Goal: Task Accomplishment & Management: Use online tool/utility

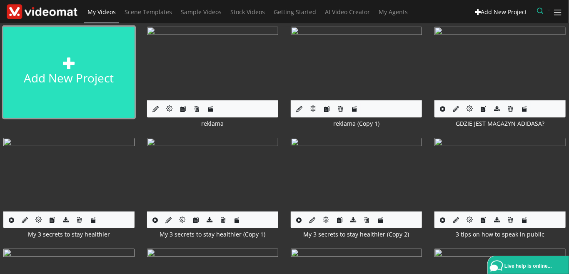
click at [29, 77] on link "Add new project" at bounding box center [68, 72] width 131 height 91
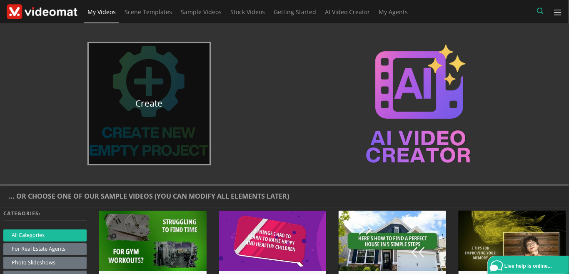
click at [145, 134] on link "Create" at bounding box center [149, 103] width 121 height 121
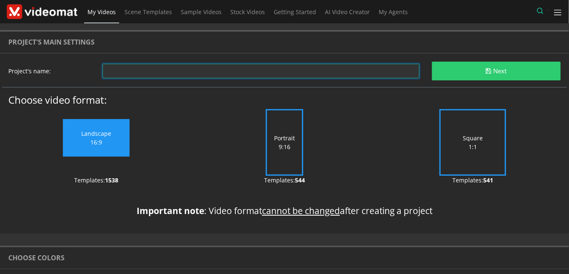
click at [121, 77] on input "text" at bounding box center [260, 71] width 317 height 15
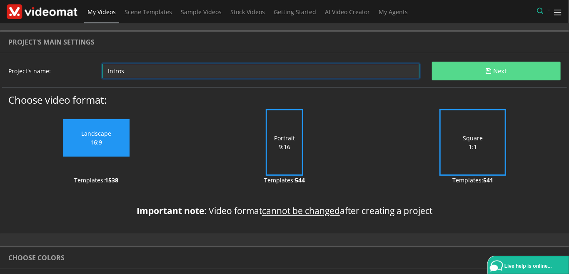
type input "Intros"
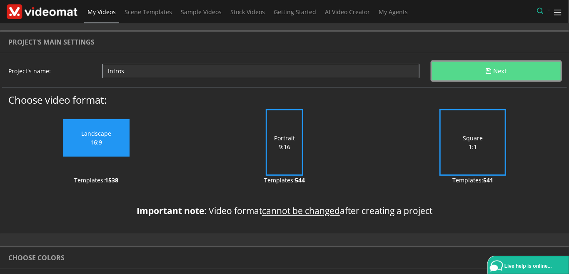
click at [467, 74] on button "Next" at bounding box center [496, 71] width 129 height 19
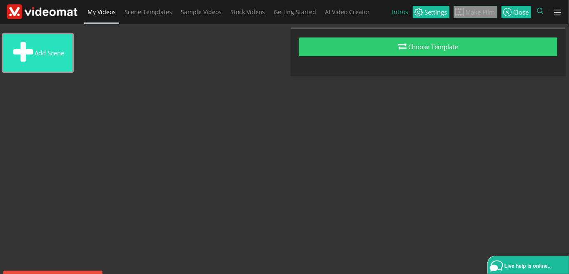
click at [57, 62] on button "Add scene" at bounding box center [37, 52] width 69 height 37
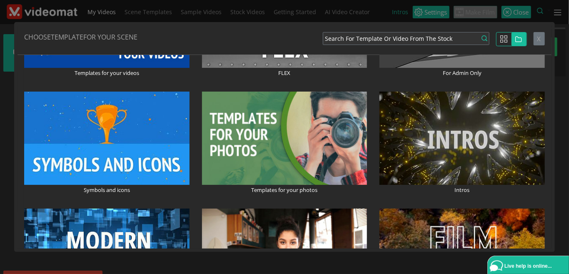
scroll to position [192, 0]
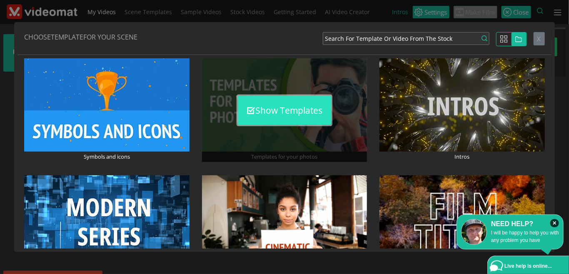
click at [282, 116] on button "Show Templates" at bounding box center [284, 110] width 93 height 29
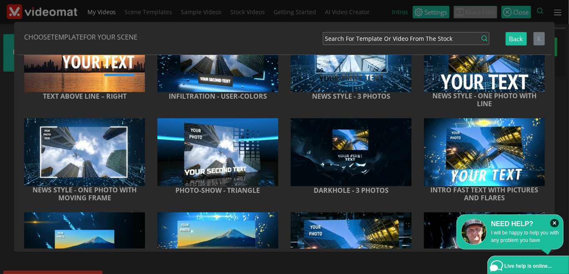
scroll to position [288, 0]
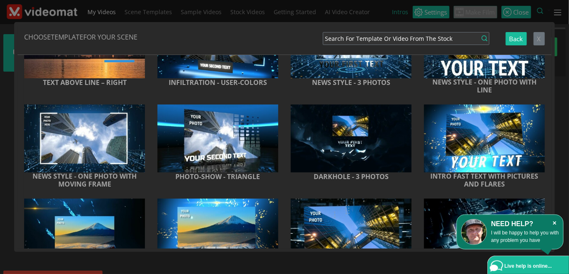
click at [552, 222] on icon "×" at bounding box center [554, 223] width 9 height 8
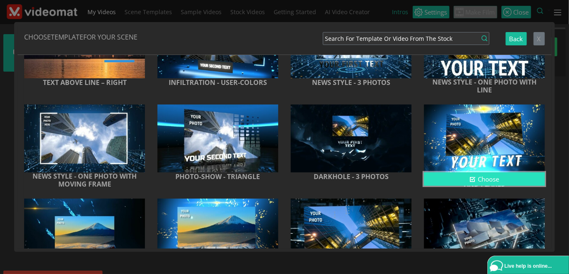
click at [479, 186] on button "Choose" at bounding box center [484, 179] width 121 height 14
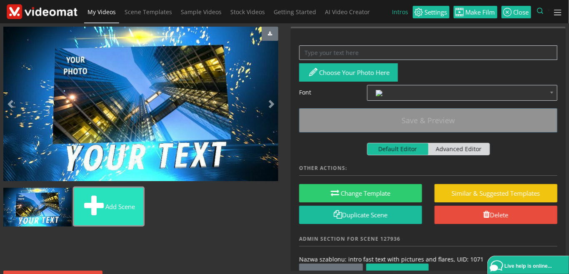
click at [95, 217] on span at bounding box center [93, 206] width 23 height 28
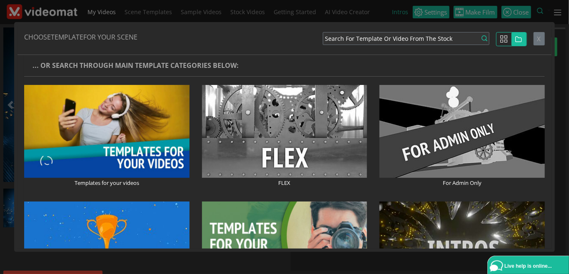
scroll to position [96, 0]
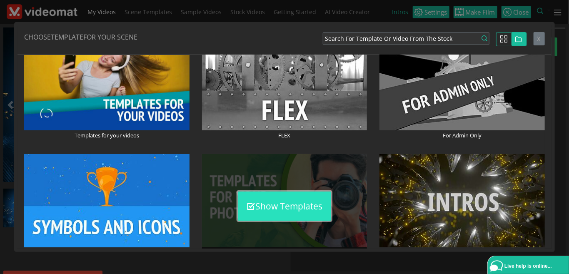
click at [313, 200] on button "Show Templates" at bounding box center [284, 206] width 93 height 29
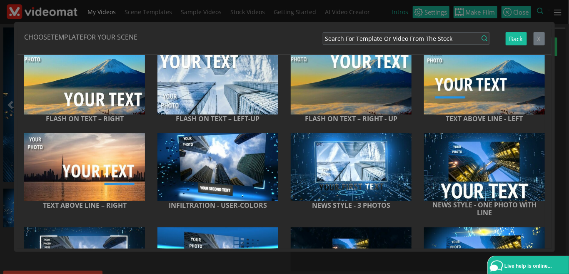
scroll to position [192, 0]
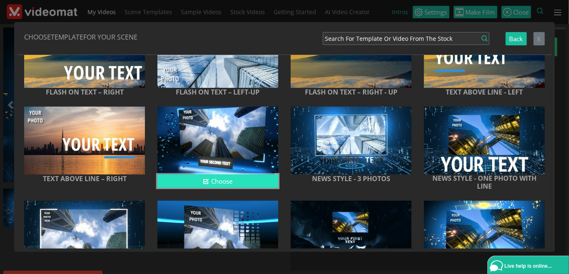
click at [232, 188] on button "Choose" at bounding box center [217, 182] width 121 height 14
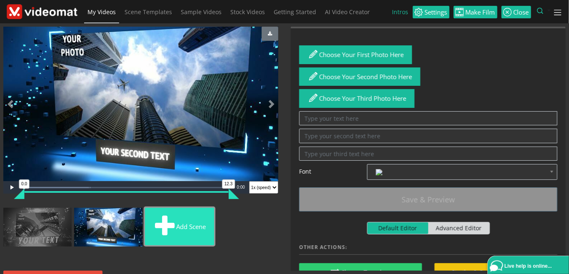
click at [198, 216] on button "Add scene" at bounding box center [179, 226] width 69 height 37
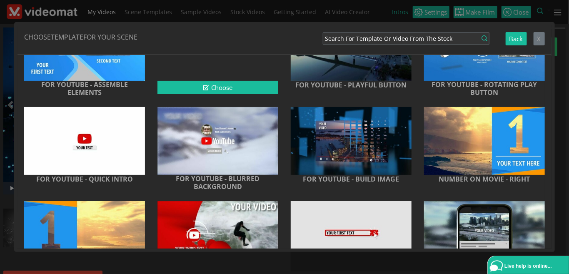
scroll to position [4200, 0]
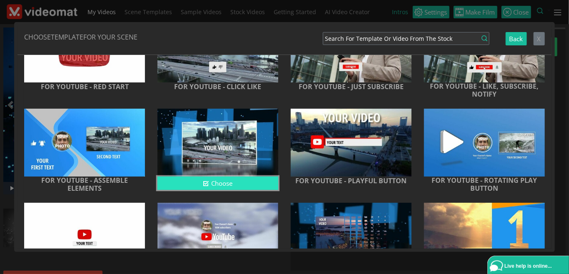
click at [259, 189] on button "Choose" at bounding box center [217, 184] width 121 height 14
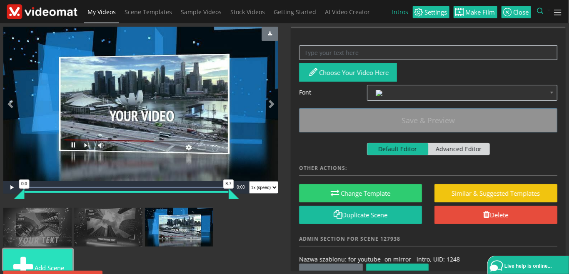
click at [45, 252] on button "Add scene" at bounding box center [37, 267] width 69 height 37
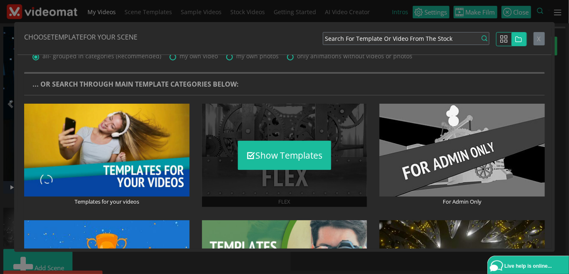
scroll to position [0, 0]
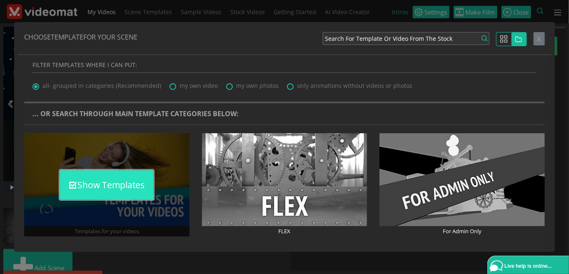
click at [134, 184] on button "Show Templates" at bounding box center [106, 184] width 93 height 29
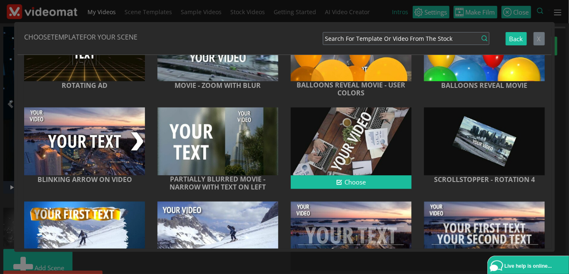
scroll to position [5248, 0]
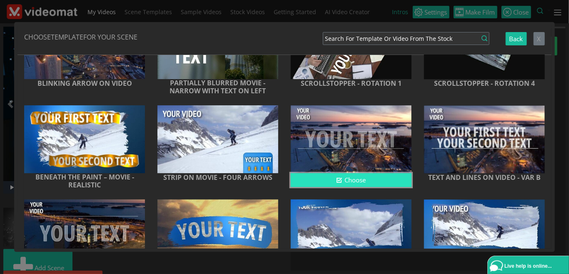
click at [399, 187] on button "Choose" at bounding box center [351, 180] width 121 height 14
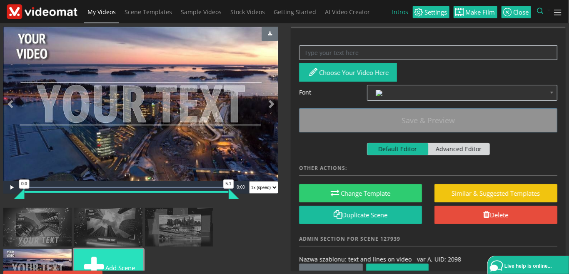
click at [129, 249] on button "Add scene" at bounding box center [108, 267] width 69 height 37
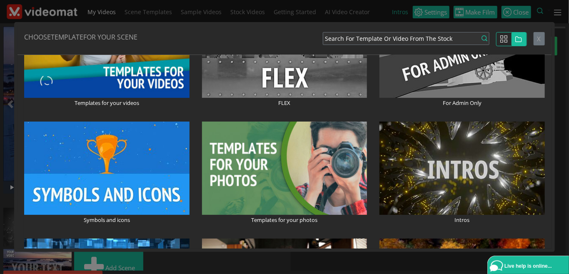
scroll to position [96, 0]
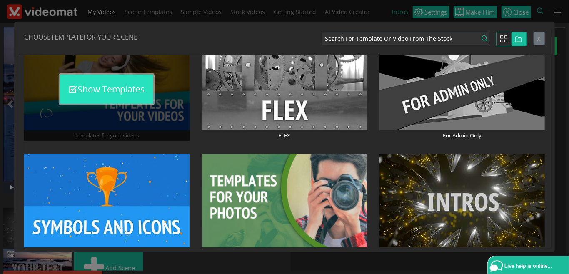
click at [92, 92] on button "Show Templates" at bounding box center [106, 89] width 93 height 29
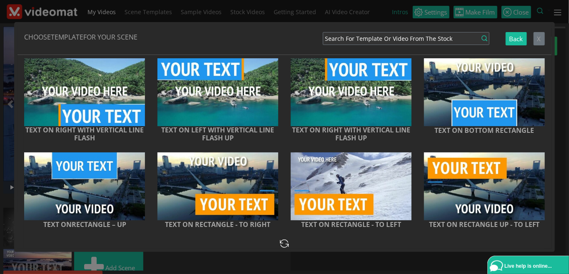
scroll to position [818, 0]
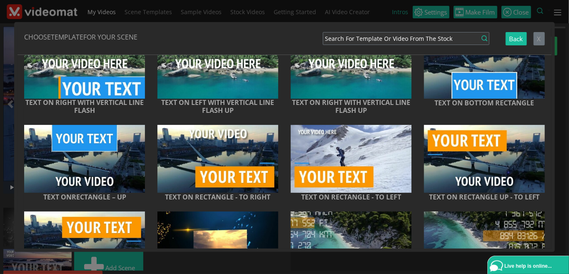
click at [284, 176] on div "Video Player is loading. Play Video Play Skip Backward Unmute Current Time 0:00…" at bounding box center [217, 163] width 133 height 77
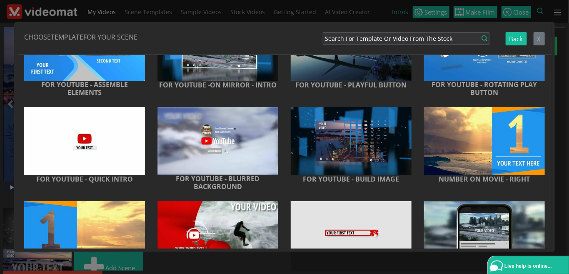
scroll to position [4392, 0]
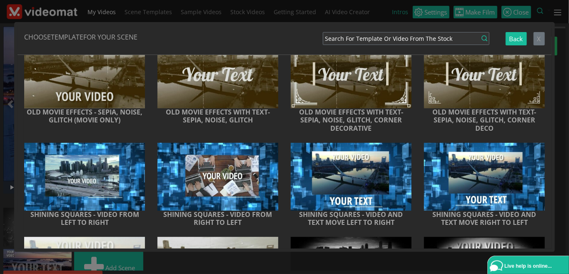
scroll to position [4768, 0]
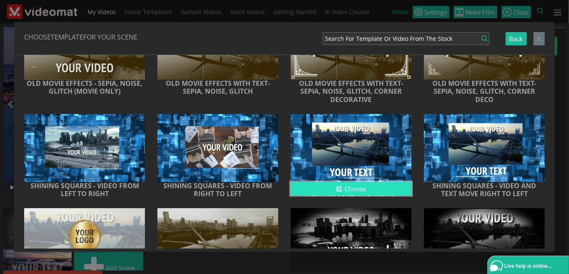
click at [339, 192] on icon "button" at bounding box center [339, 189] width 6 height 6
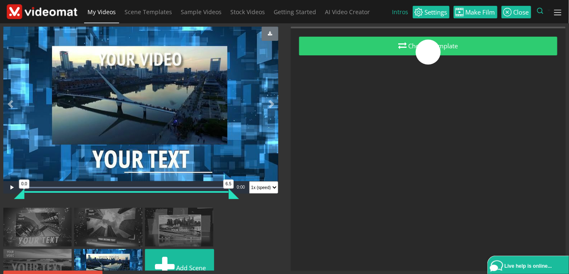
scroll to position [20, 0]
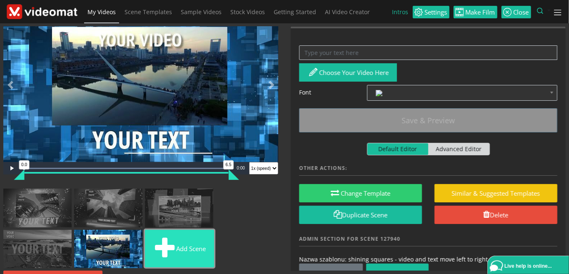
click at [189, 242] on button "Add scene" at bounding box center [179, 248] width 69 height 37
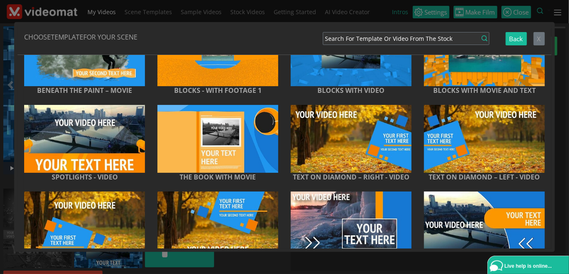
scroll to position [2019, 0]
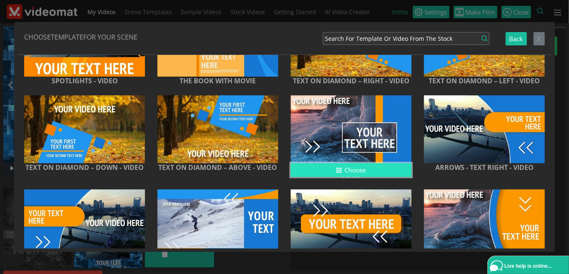
click at [344, 171] on button "Choose" at bounding box center [351, 170] width 121 height 14
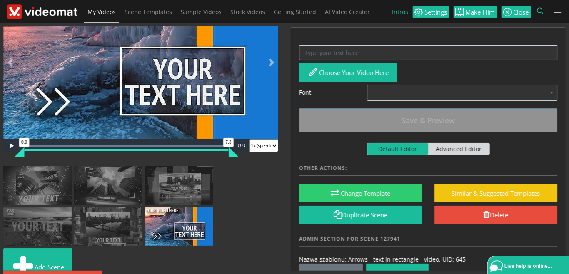
scroll to position [60, 0]
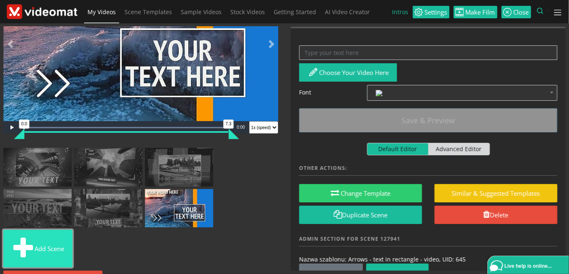
click at [52, 251] on button "Add scene" at bounding box center [37, 248] width 69 height 37
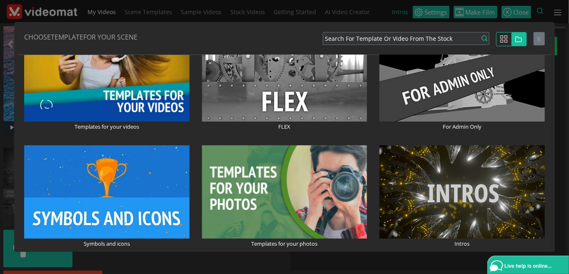
scroll to position [0, 0]
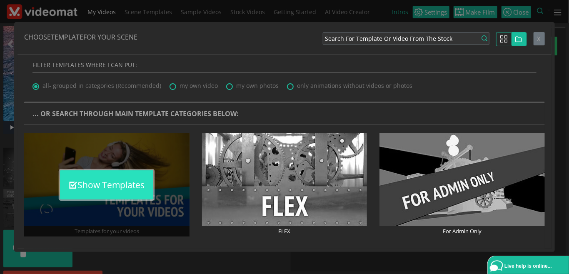
click at [122, 182] on button "Show Templates" at bounding box center [106, 184] width 93 height 29
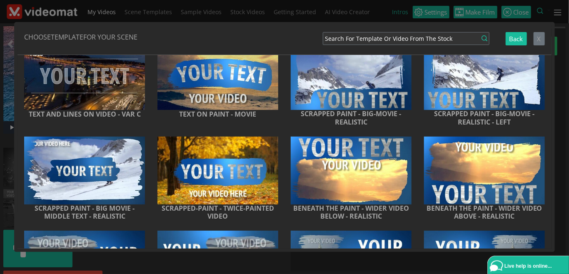
scroll to position [5433, 0]
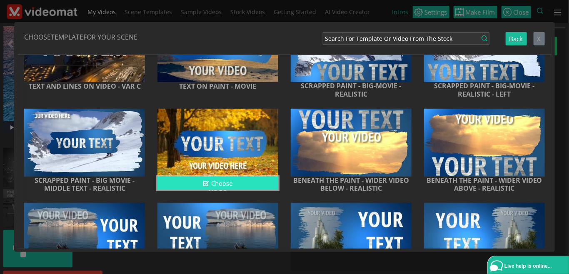
click at [235, 190] on button "Choose" at bounding box center [217, 184] width 121 height 14
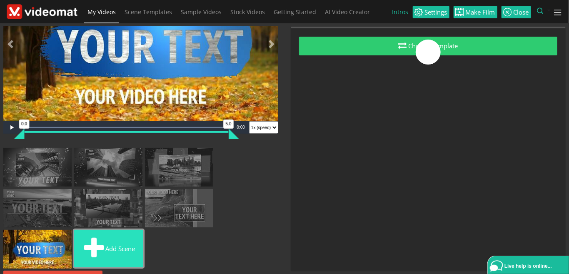
click at [128, 243] on button "Add scene" at bounding box center [108, 248] width 69 height 37
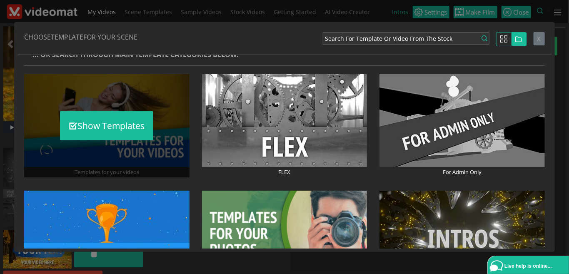
scroll to position [96, 0]
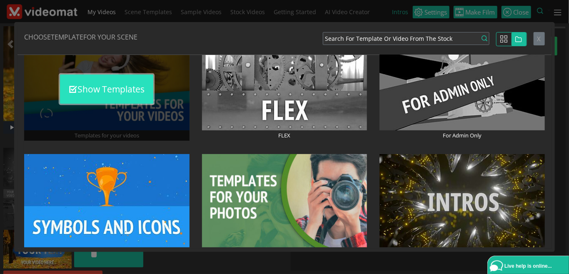
click at [108, 88] on button "Show Templates" at bounding box center [106, 89] width 93 height 29
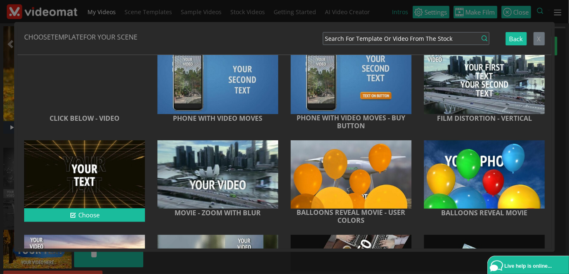
scroll to position [5056, 0]
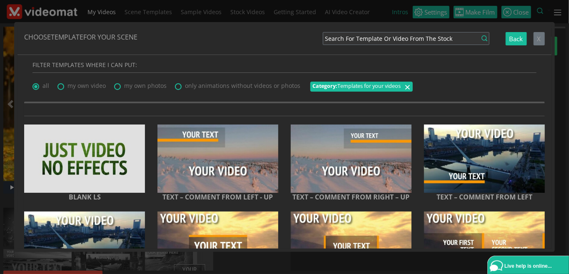
scroll to position [5056, 0]
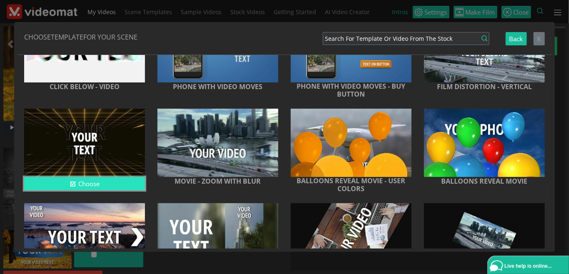
click at [87, 191] on button "Choose" at bounding box center [84, 184] width 121 height 14
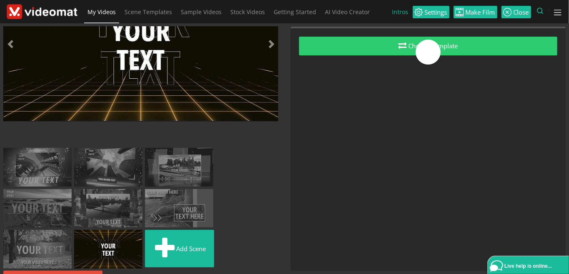
scroll to position [40, 0]
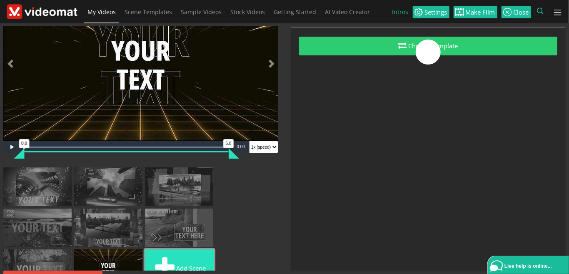
click at [177, 259] on button "Add scene" at bounding box center [179, 268] width 69 height 37
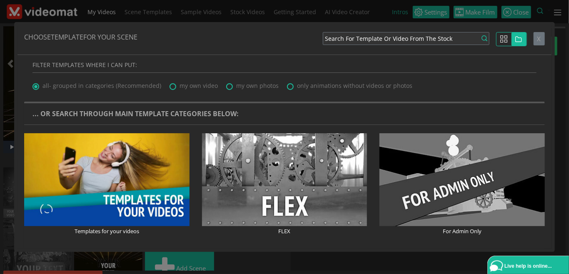
scroll to position [96, 0]
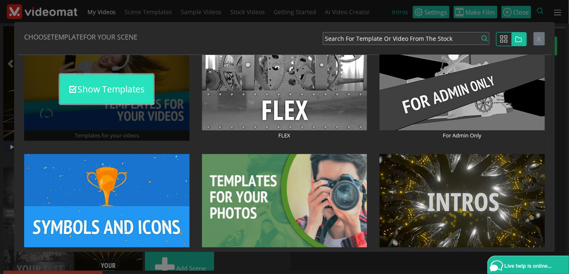
click at [114, 88] on button "Show Templates" at bounding box center [106, 89] width 93 height 29
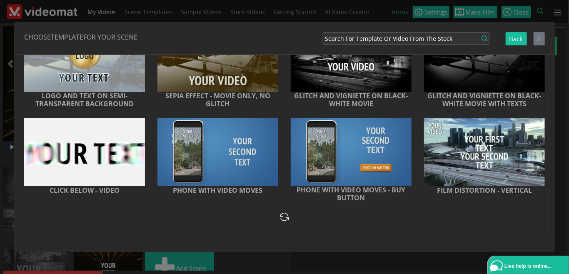
scroll to position [4961, 0]
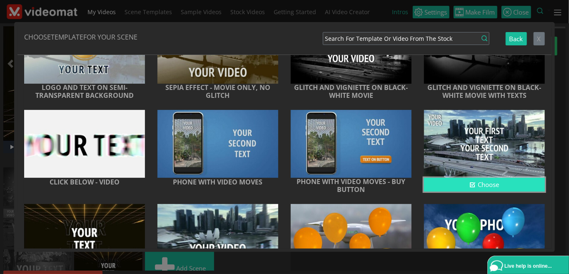
click at [452, 191] on button "Choose" at bounding box center [484, 185] width 121 height 14
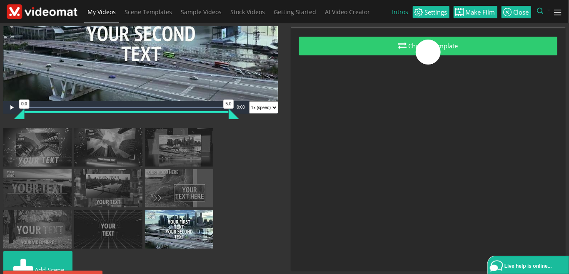
scroll to position [101, 0]
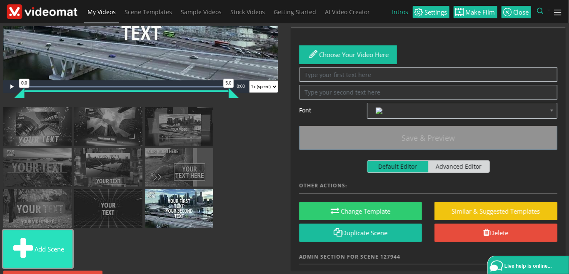
click at [55, 249] on button "Add scene" at bounding box center [37, 248] width 69 height 37
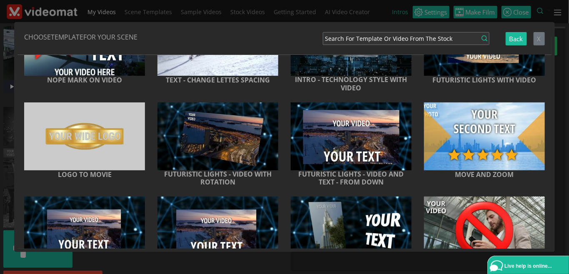
scroll to position [5817, 0]
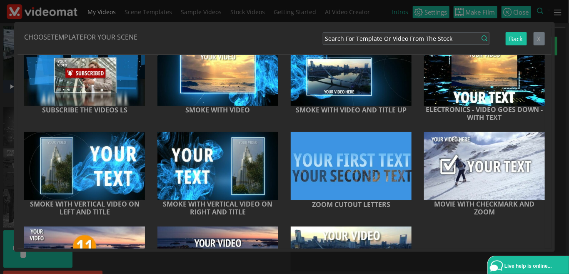
scroll to position [6193, 0]
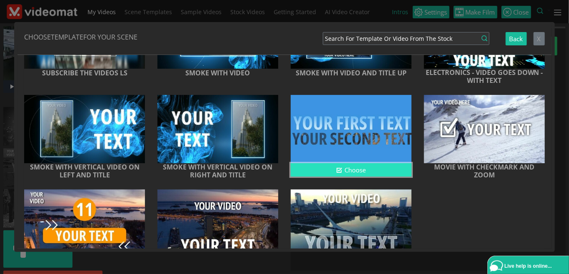
click at [331, 177] on button "Choose" at bounding box center [351, 170] width 121 height 14
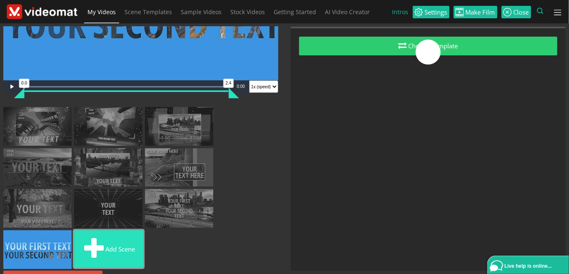
click at [128, 242] on button "Add scene" at bounding box center [108, 248] width 69 height 37
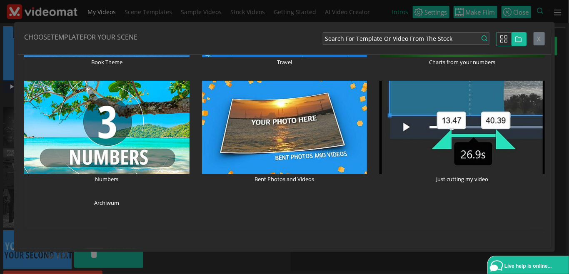
scroll to position [96, 0]
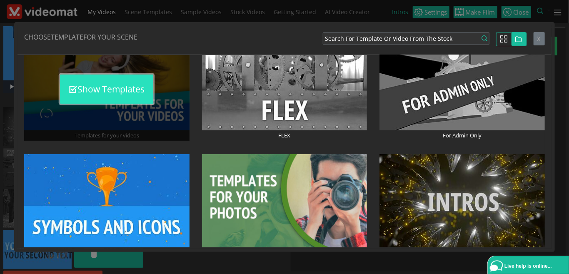
click at [126, 86] on button "Show Templates" at bounding box center [106, 89] width 93 height 29
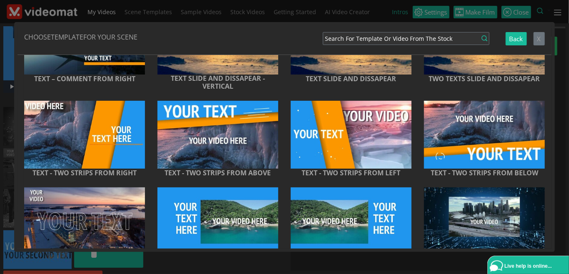
scroll to position [0, 0]
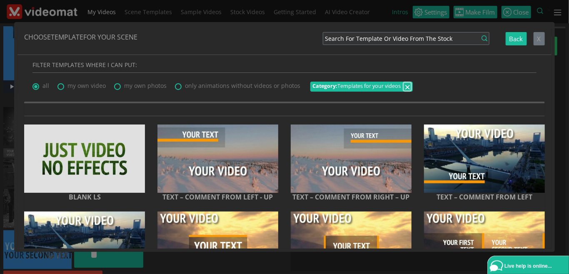
click at [406, 84] on span "×" at bounding box center [407, 87] width 6 height 14
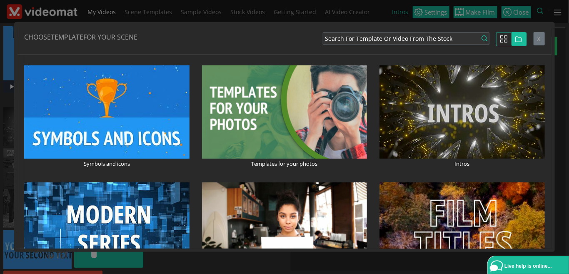
scroll to position [192, 0]
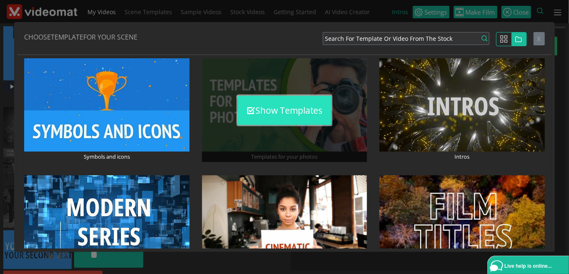
click at [291, 110] on button "Show Templates" at bounding box center [284, 110] width 93 height 29
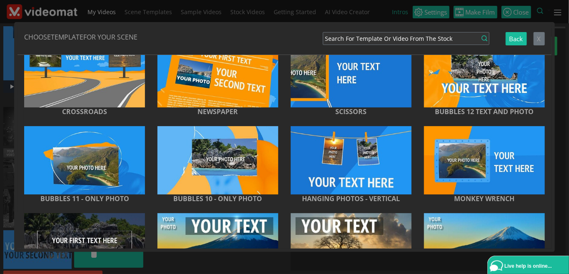
scroll to position [2598, 0]
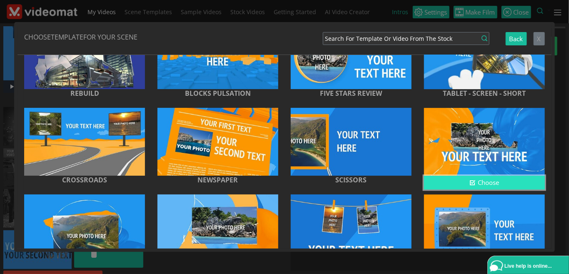
click at [443, 190] on button "Choose" at bounding box center [484, 183] width 121 height 14
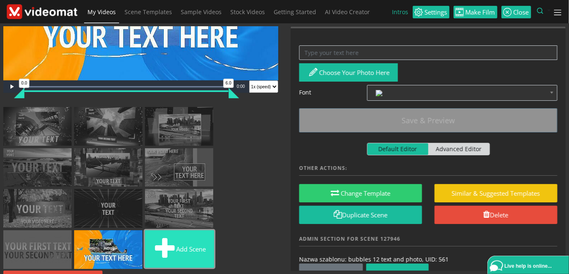
click at [200, 239] on button "Add scene" at bounding box center [179, 248] width 69 height 37
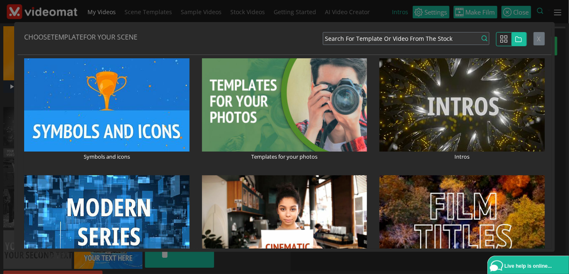
scroll to position [0, 0]
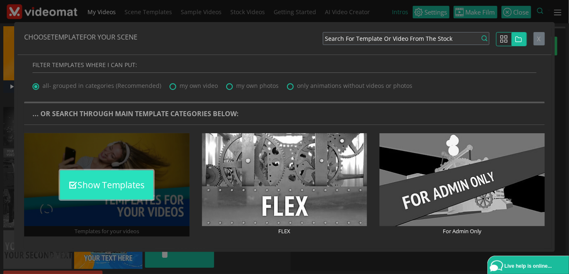
click at [91, 189] on button "Show Templates" at bounding box center [106, 184] width 93 height 29
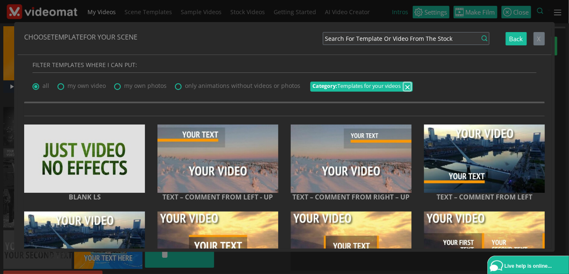
click at [406, 87] on span "×" at bounding box center [407, 87] width 6 height 14
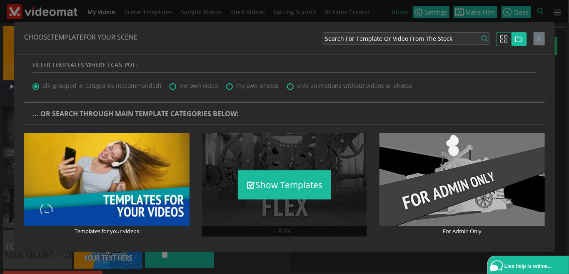
scroll to position [96, 0]
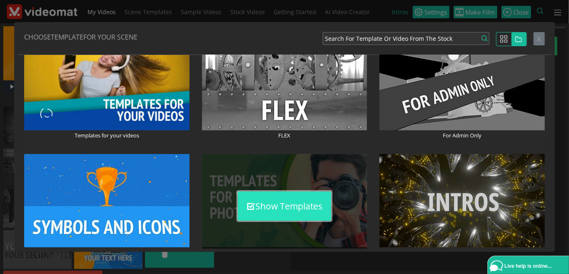
click at [277, 208] on button "Show Templates" at bounding box center [284, 206] width 93 height 29
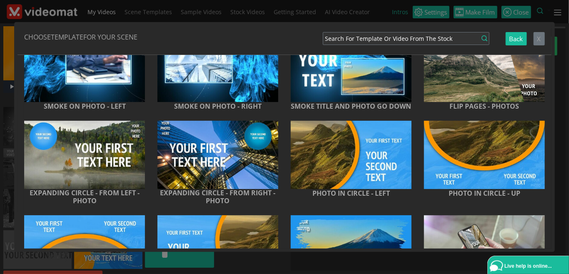
scroll to position [568, 0]
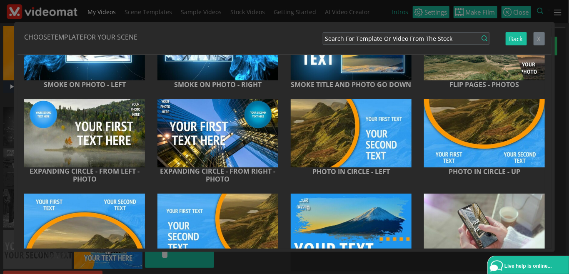
click at [281, 204] on div "Templates for your videos Show Templates FLEX Show Templates For Admin Only Sho…" at bounding box center [284, 12] width 533 height 912
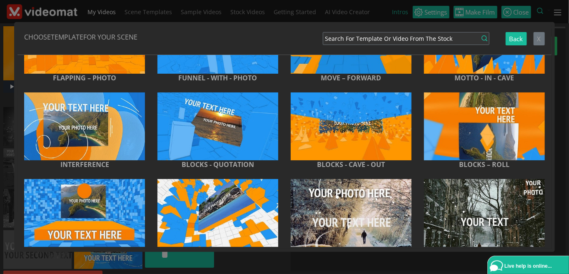
scroll to position [1658, 0]
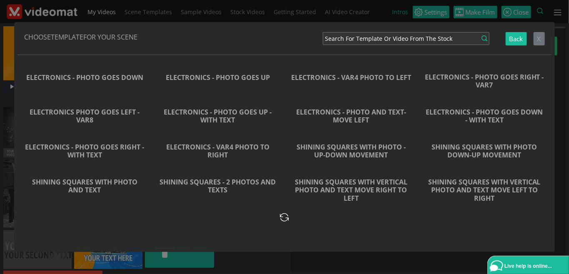
scroll to position [6014, 0]
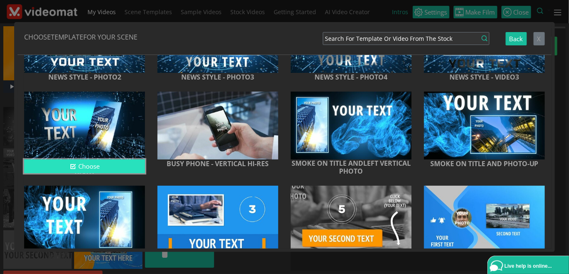
click at [85, 173] on button "Choose" at bounding box center [84, 167] width 121 height 14
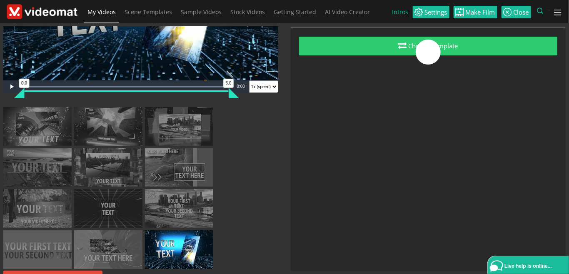
scroll to position [142, 0]
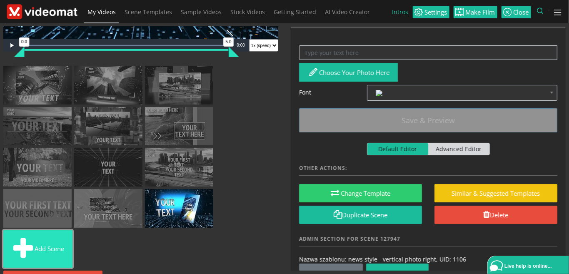
click at [51, 259] on button "Add scene" at bounding box center [37, 248] width 69 height 37
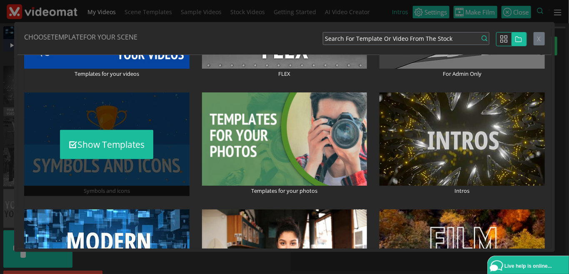
scroll to position [192, 0]
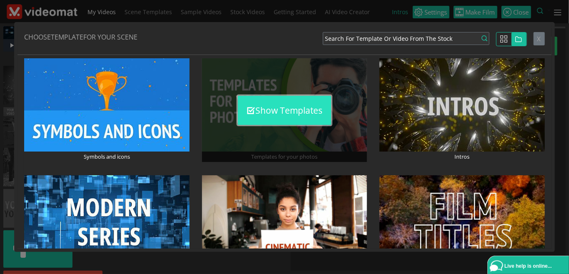
click at [282, 109] on button "Show Templates" at bounding box center [284, 110] width 93 height 29
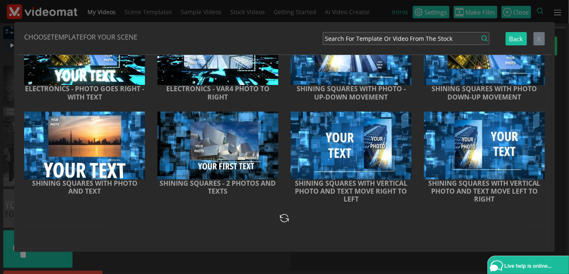
scroll to position [0, 0]
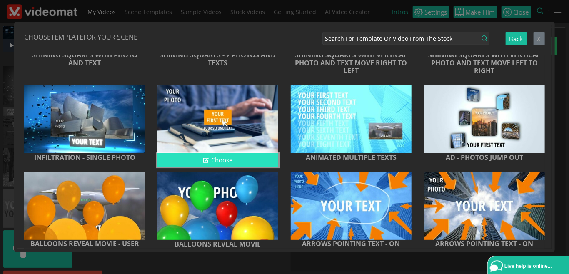
click at [248, 167] on button "Choose" at bounding box center [217, 160] width 121 height 14
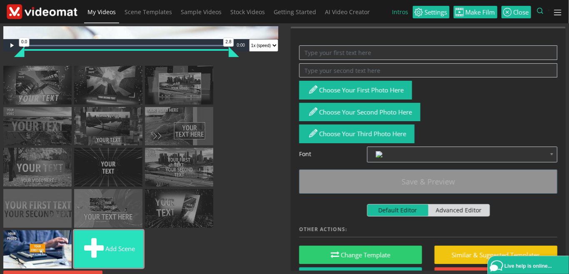
click at [120, 244] on button "Add scene" at bounding box center [108, 248] width 69 height 37
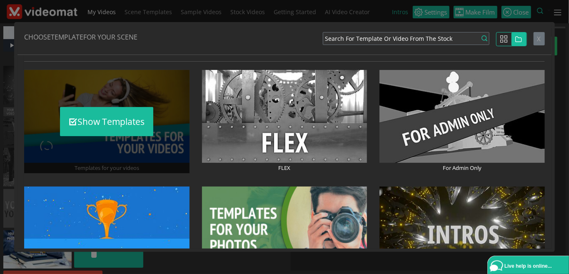
scroll to position [192, 0]
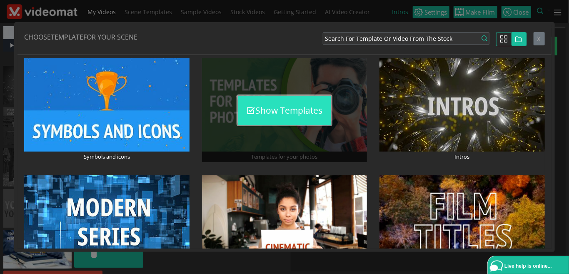
click at [294, 110] on button "Show Templates" at bounding box center [284, 110] width 93 height 29
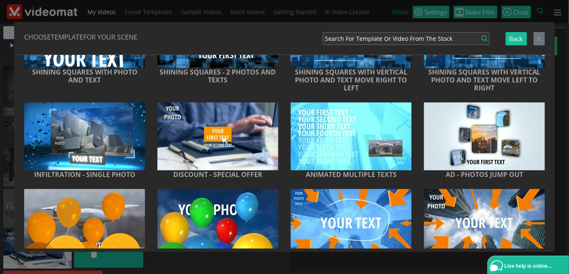
scroll to position [6871, 0]
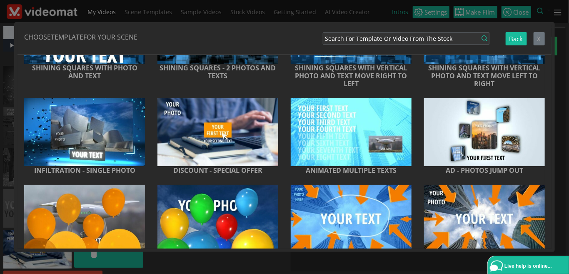
scroll to position [6760, 0]
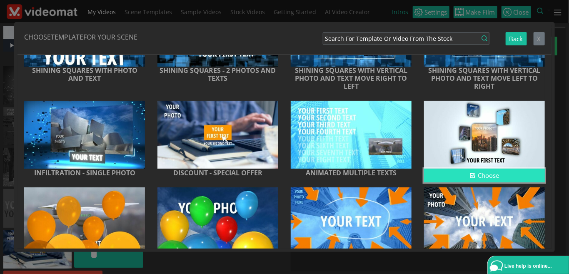
click at [454, 182] on button "Choose" at bounding box center [484, 176] width 121 height 14
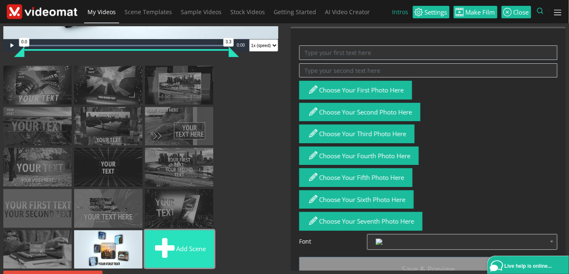
click at [200, 246] on button "Add scene" at bounding box center [179, 248] width 69 height 37
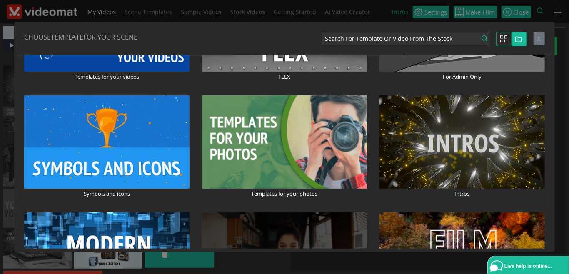
scroll to position [192, 0]
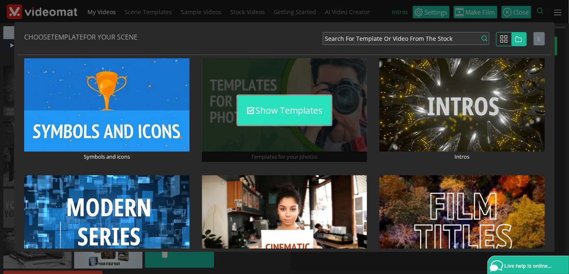
click at [294, 115] on button "Show Templates" at bounding box center [284, 110] width 93 height 29
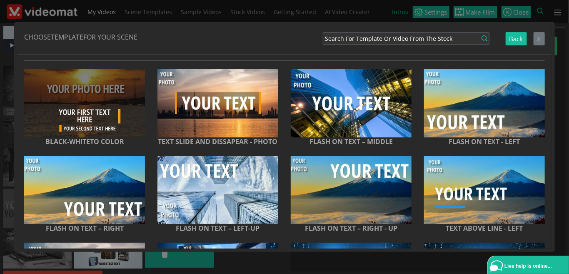
scroll to position [0, 0]
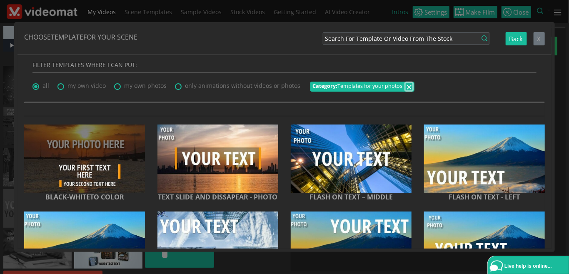
click at [406, 88] on span "×" at bounding box center [409, 87] width 6 height 14
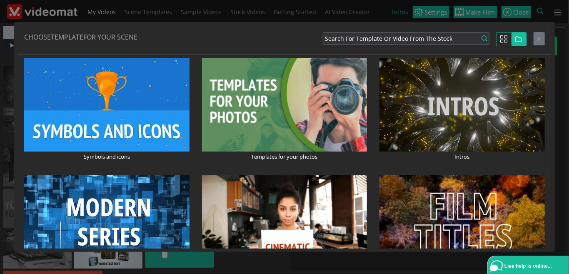
scroll to position [192, 0]
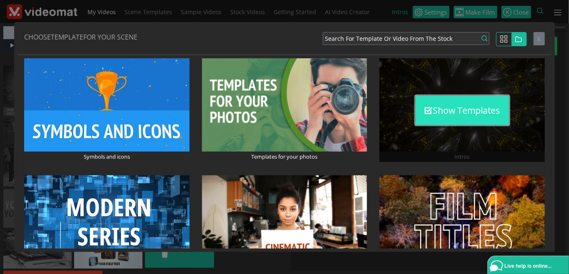
click at [459, 106] on button "Show Templates" at bounding box center [462, 110] width 93 height 29
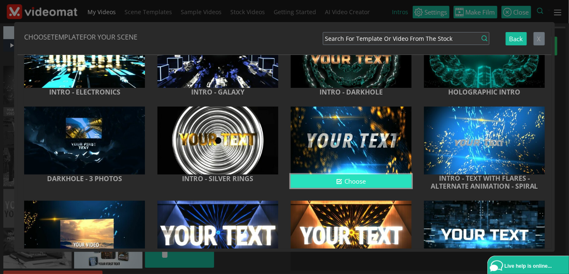
click at [344, 180] on button "Choose" at bounding box center [351, 182] width 121 height 14
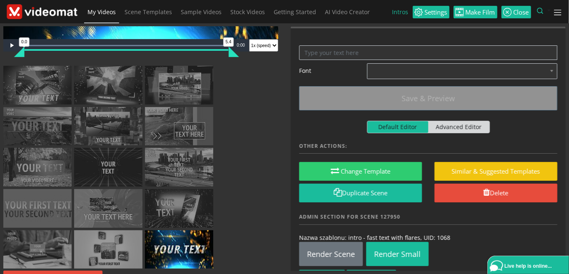
scroll to position [183, 0]
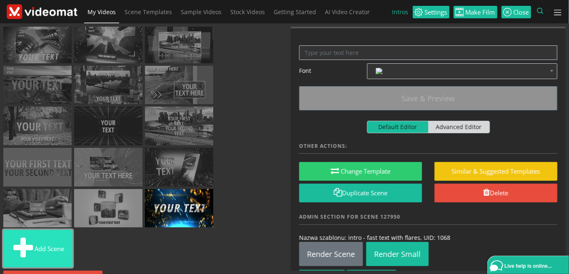
click at [62, 246] on button "Add scene" at bounding box center [37, 248] width 69 height 37
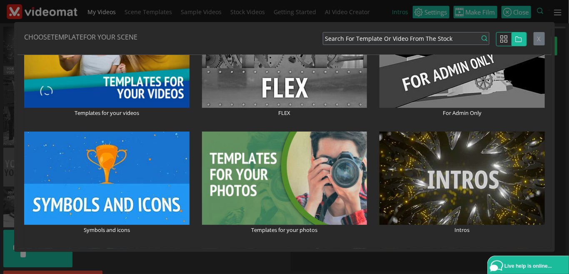
scroll to position [96, 0]
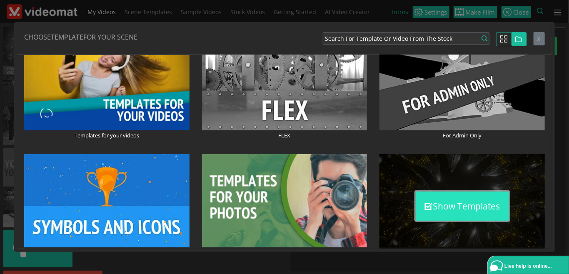
click at [459, 207] on button "Show Templates" at bounding box center [462, 206] width 93 height 29
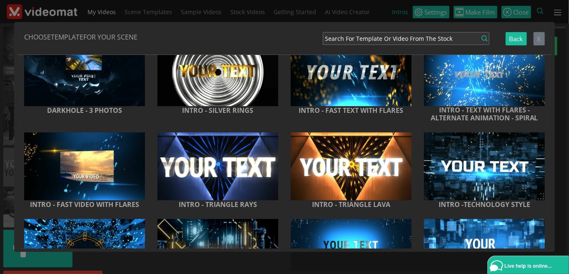
scroll to position [288, 0]
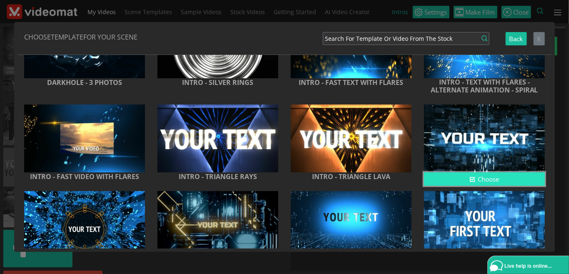
click at [481, 176] on button "Choose" at bounding box center [484, 179] width 121 height 14
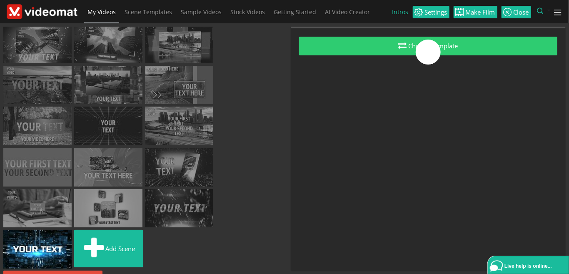
scroll to position [183, 0]
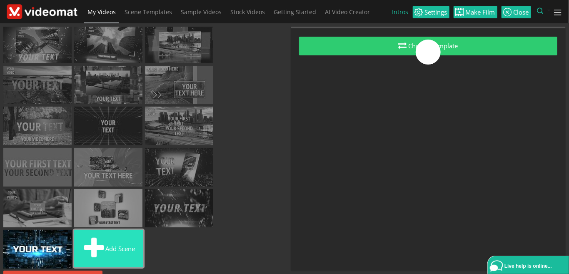
click at [110, 242] on button "Add scene" at bounding box center [108, 248] width 69 height 37
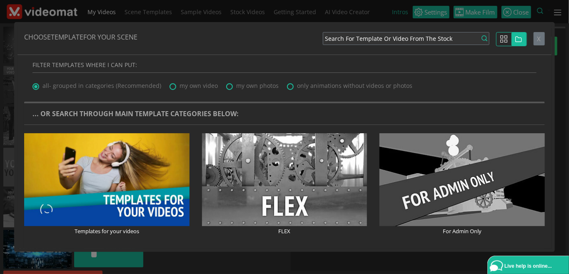
scroll to position [96, 0]
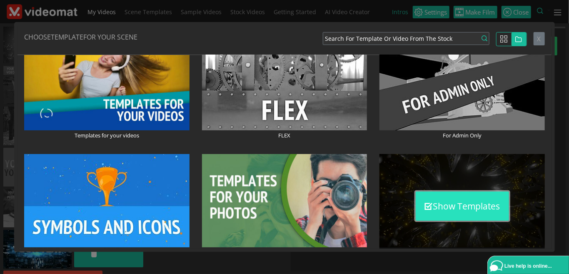
click at [469, 209] on button "Show Templates" at bounding box center [462, 206] width 93 height 29
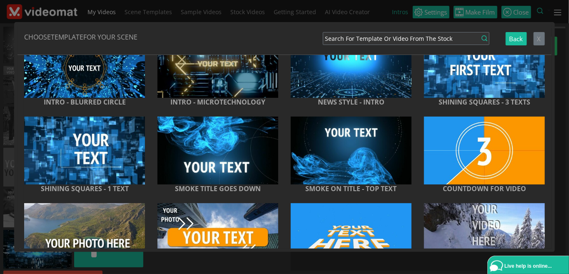
scroll to position [545, 0]
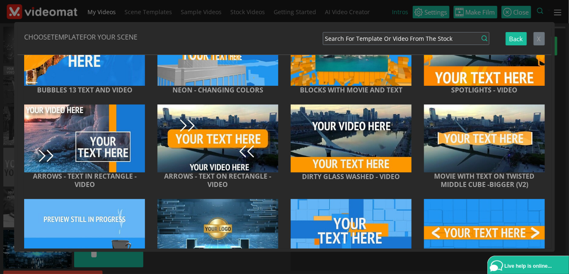
scroll to position [1194, 0]
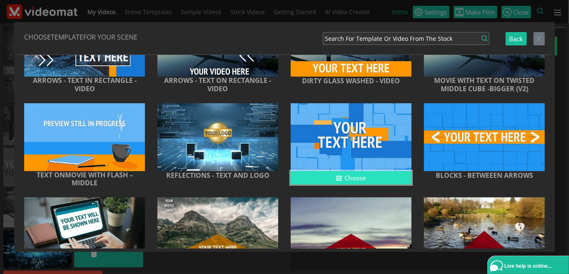
click at [371, 181] on button "Choose" at bounding box center [351, 178] width 121 height 14
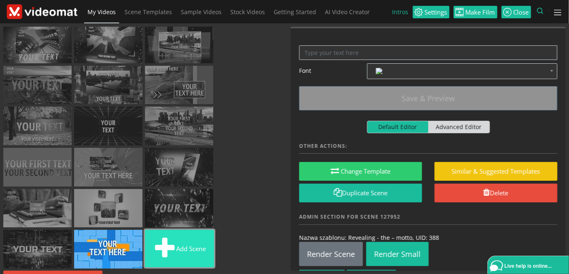
click at [195, 240] on button "Add scene" at bounding box center [179, 248] width 69 height 37
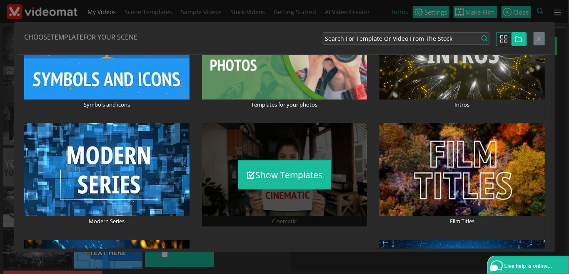
scroll to position [192, 0]
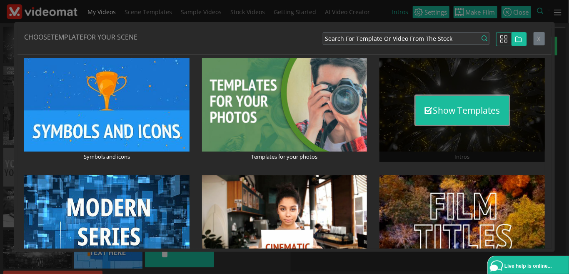
click at [431, 119] on button "Show Templates" at bounding box center [462, 110] width 93 height 29
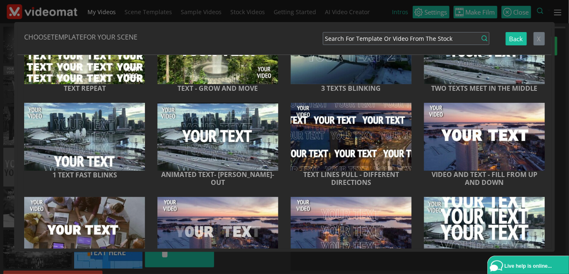
scroll to position [1931, 0]
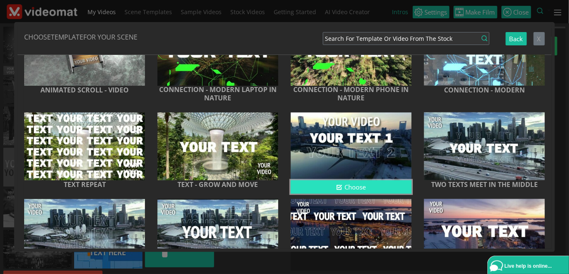
click at [347, 188] on button "Choose" at bounding box center [351, 187] width 121 height 14
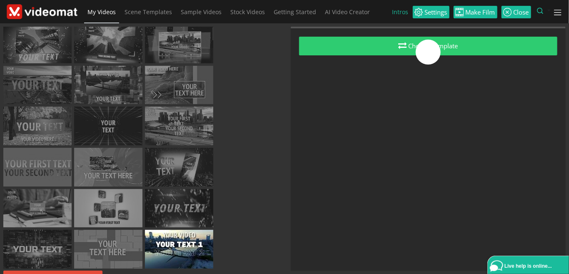
scroll to position [224, 0]
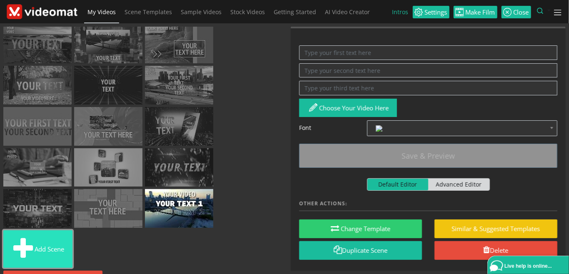
click at [48, 257] on button "Add scene" at bounding box center [37, 248] width 69 height 37
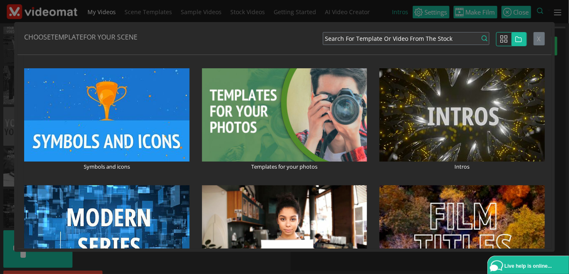
scroll to position [192, 0]
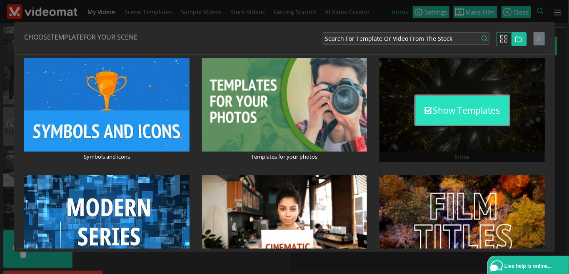
click at [451, 107] on button "Show Templates" at bounding box center [462, 110] width 93 height 29
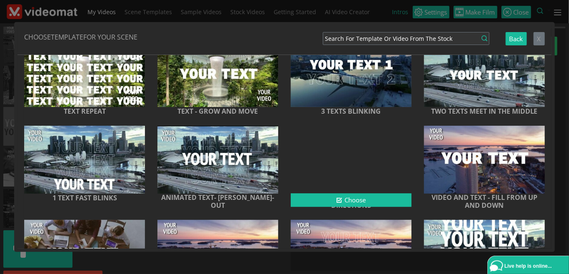
scroll to position [2100, 0]
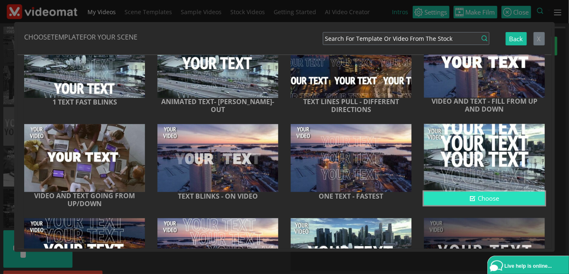
click at [484, 200] on button "Choose" at bounding box center [484, 199] width 121 height 14
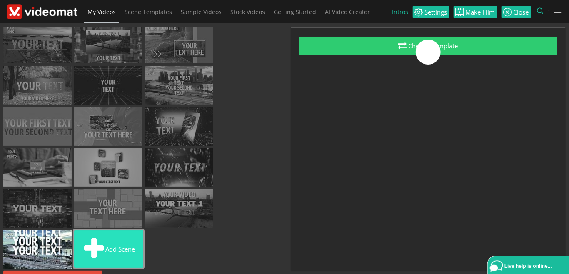
click at [117, 254] on button "Add scene" at bounding box center [108, 248] width 69 height 37
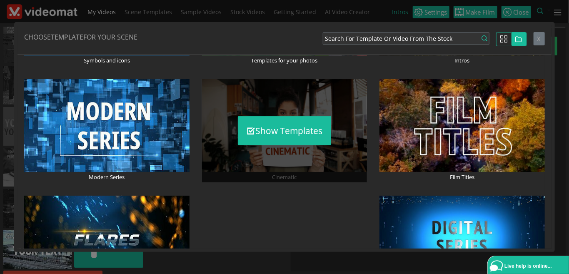
scroll to position [192, 0]
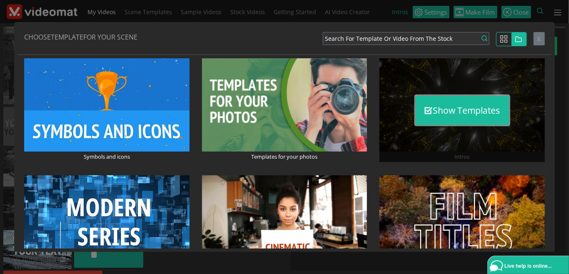
click at [442, 104] on button "Show Templates" at bounding box center [462, 110] width 93 height 29
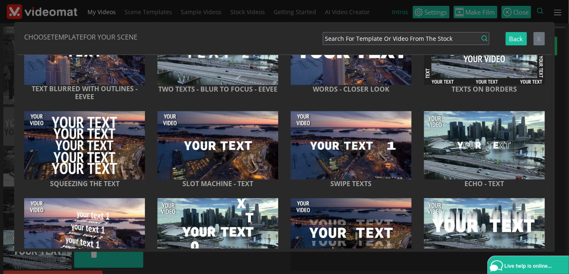
scroll to position [2292, 0]
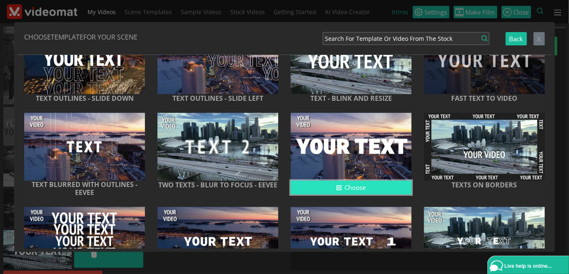
click at [317, 192] on button "Choose" at bounding box center [351, 188] width 121 height 14
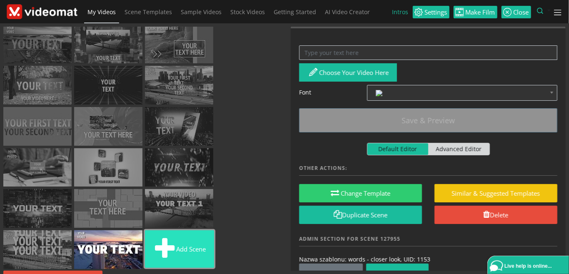
click at [195, 254] on button "Add scene" at bounding box center [179, 248] width 69 height 37
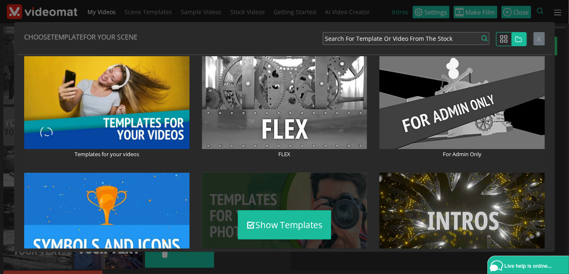
scroll to position [96, 0]
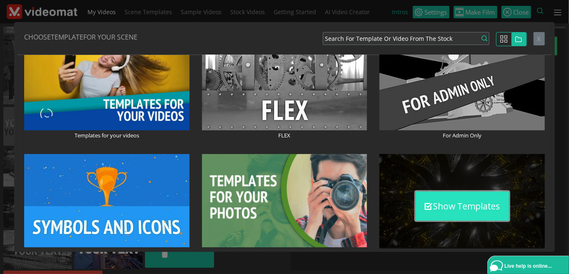
click at [454, 202] on button "Show Templates" at bounding box center [462, 206] width 93 height 29
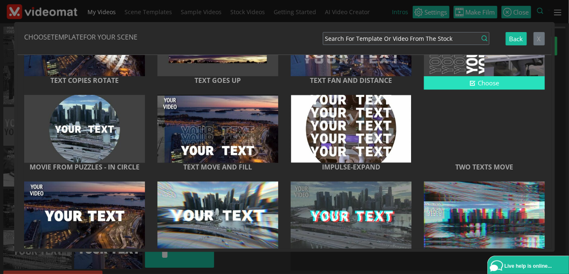
scroll to position [2638, 0]
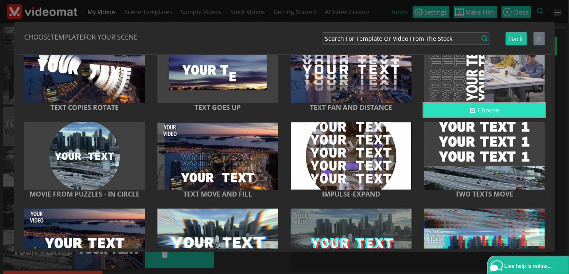
click at [449, 115] on button "Choose" at bounding box center [484, 110] width 121 height 14
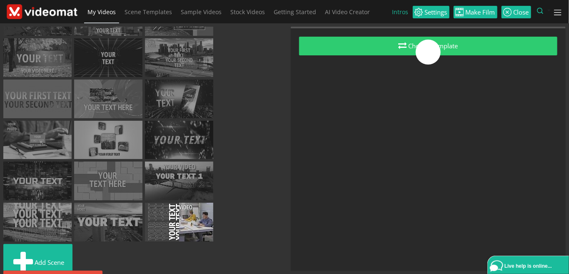
scroll to position [265, 0]
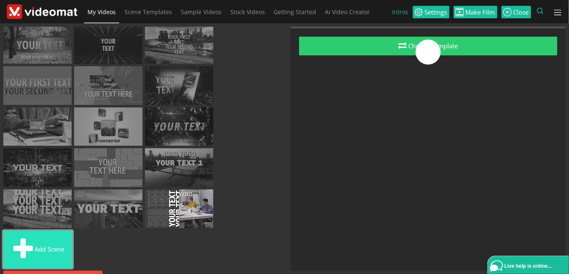
click at [53, 246] on button "Add scene" at bounding box center [37, 249] width 69 height 37
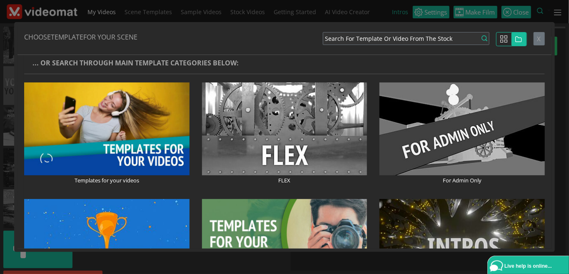
scroll to position [96, 0]
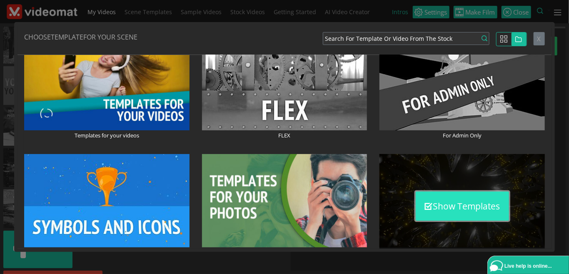
click at [460, 209] on button "Show Templates" at bounding box center [462, 206] width 93 height 29
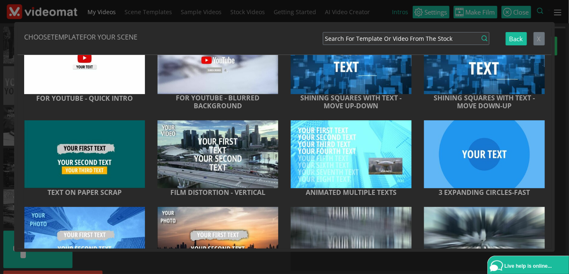
scroll to position [3655, 0]
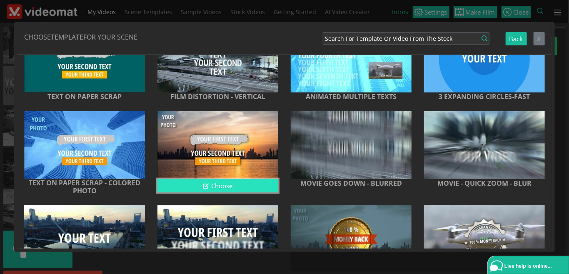
click at [247, 189] on button "Choose" at bounding box center [217, 186] width 121 height 14
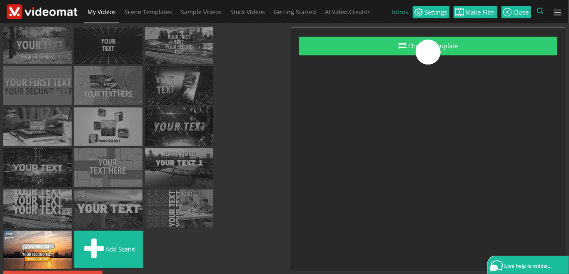
scroll to position [266, 0]
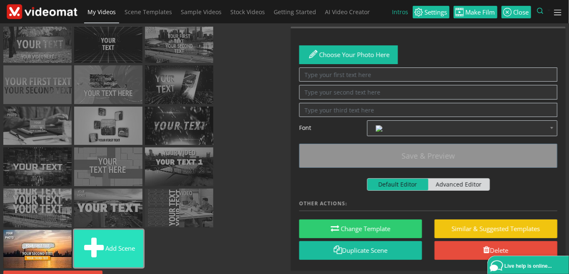
click at [120, 242] on button "Add scene" at bounding box center [108, 248] width 69 height 37
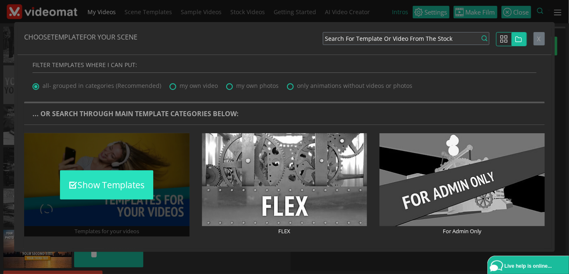
scroll to position [96, 0]
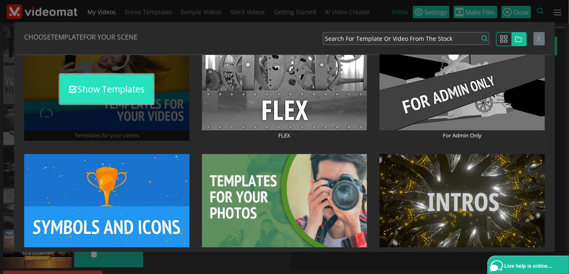
click at [122, 92] on button "Show Templates" at bounding box center [106, 89] width 93 height 29
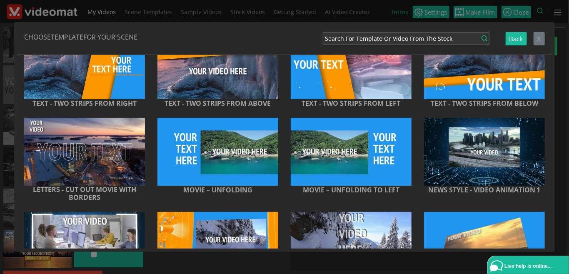
scroll to position [0, 0]
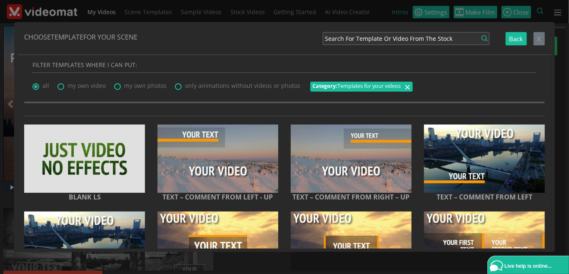
scroll to position [266, 0]
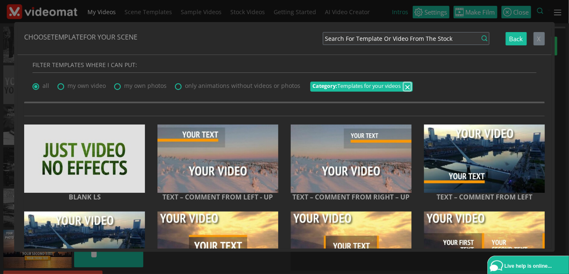
click at [406, 89] on span "×" at bounding box center [407, 87] width 6 height 14
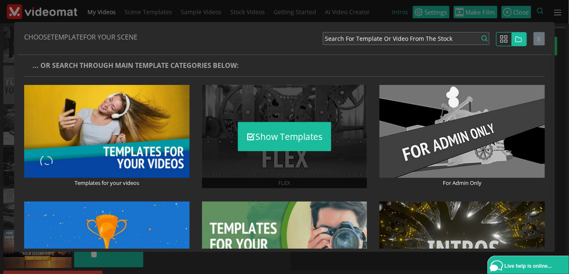
scroll to position [96, 0]
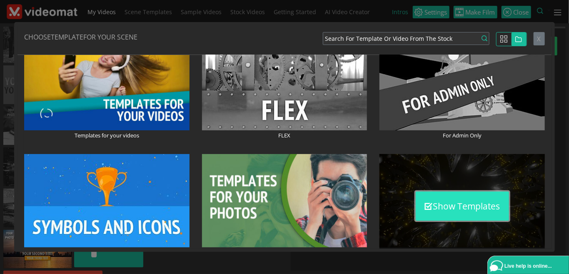
click at [461, 209] on button "Show Templates" at bounding box center [462, 206] width 93 height 29
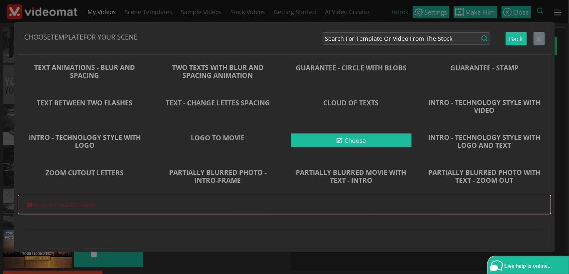
scroll to position [3839, 0]
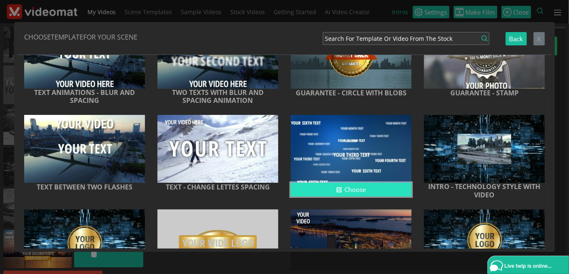
click at [339, 192] on icon "button" at bounding box center [339, 190] width 6 height 6
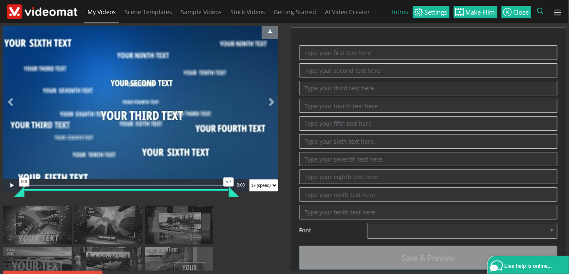
scroll to position [0, 0]
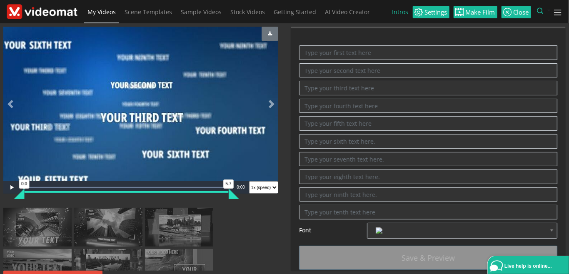
click at [45, 9] on img at bounding box center [42, 11] width 71 height 15
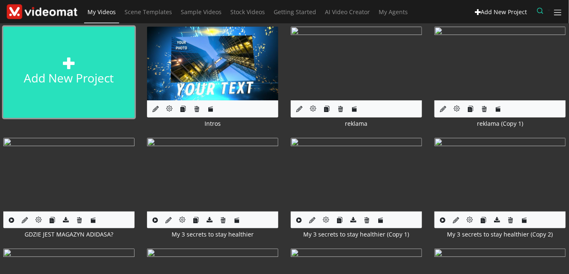
click at [79, 89] on link "Add new project" at bounding box center [68, 72] width 131 height 91
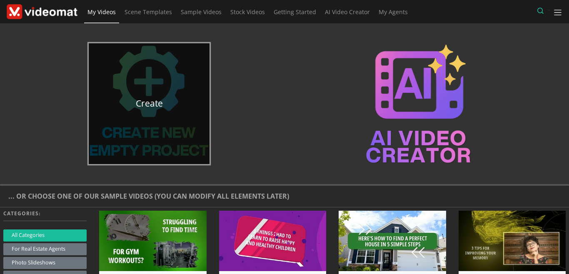
click at [164, 102] on link "Create" at bounding box center [149, 103] width 121 height 121
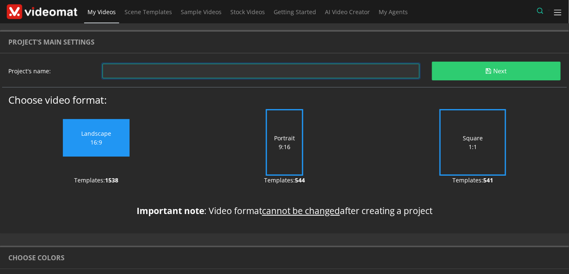
click at [160, 74] on input "text" at bounding box center [260, 71] width 317 height 15
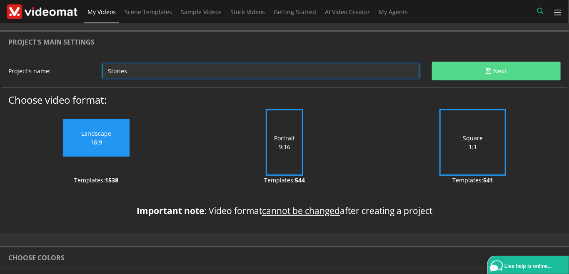
type input "Stories"
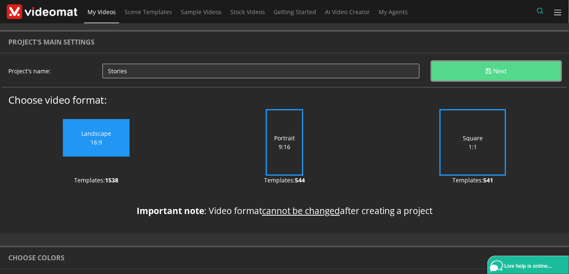
click at [472, 71] on button "Next" at bounding box center [496, 71] width 129 height 19
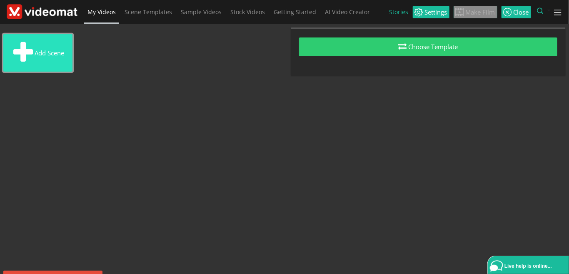
click at [52, 60] on button "Add scene" at bounding box center [37, 52] width 69 height 37
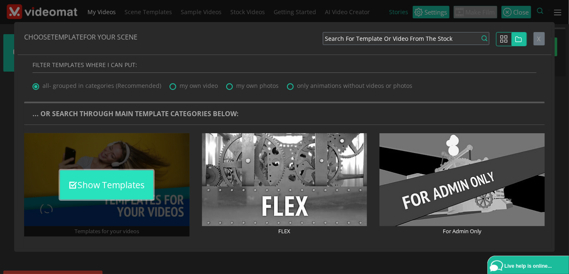
click at [114, 191] on button "Show Templates" at bounding box center [106, 184] width 93 height 29
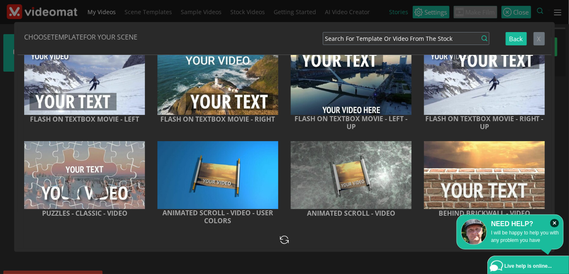
scroll to position [2653, 0]
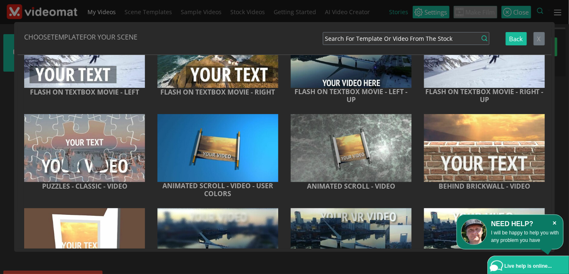
click at [557, 224] on icon "×" at bounding box center [554, 223] width 9 height 8
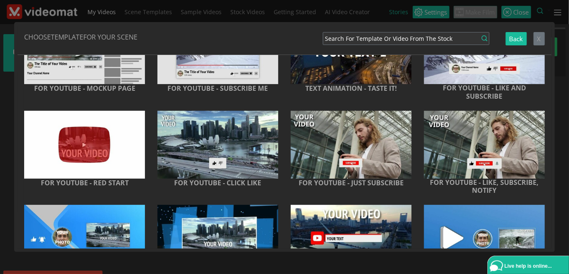
scroll to position [4200, 0]
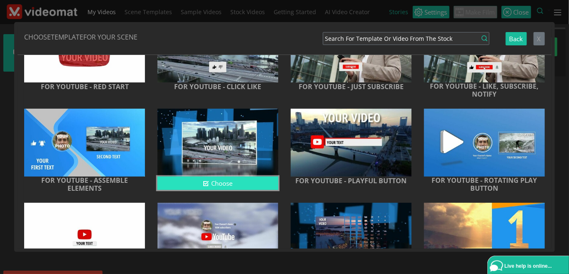
click at [256, 189] on button "Choose" at bounding box center [217, 184] width 121 height 14
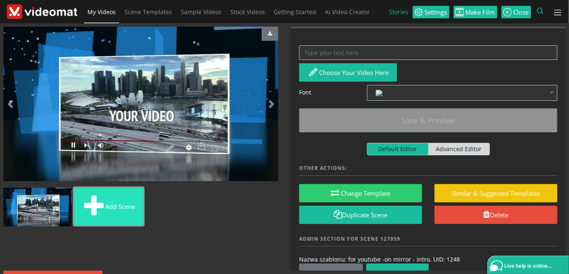
click at [125, 200] on button "Add scene" at bounding box center [108, 206] width 69 height 37
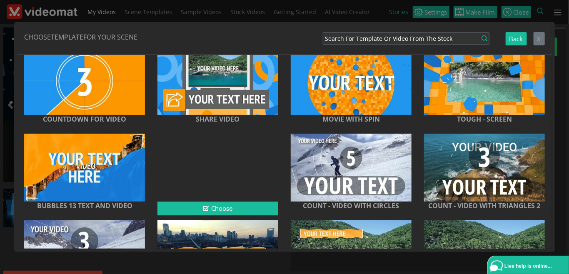
scroll to position [1105, 0]
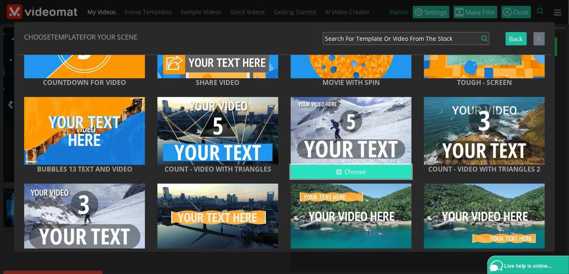
click at [345, 173] on button "Choose" at bounding box center [351, 172] width 121 height 14
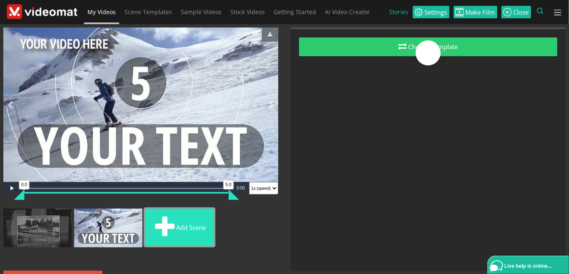
click at [187, 225] on button "Add scene" at bounding box center [179, 227] width 69 height 37
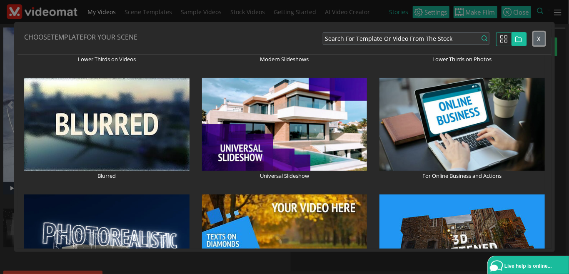
click at [539, 40] on span "X" at bounding box center [539, 39] width 4 height 8
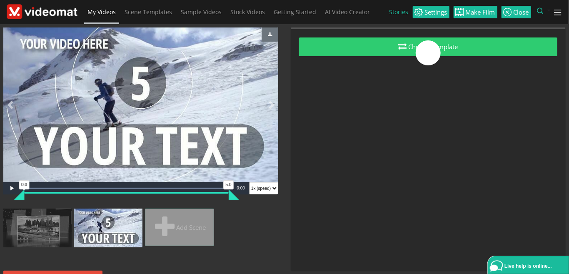
click at [99, 14] on span "My Videos" at bounding box center [101, 12] width 28 height 8
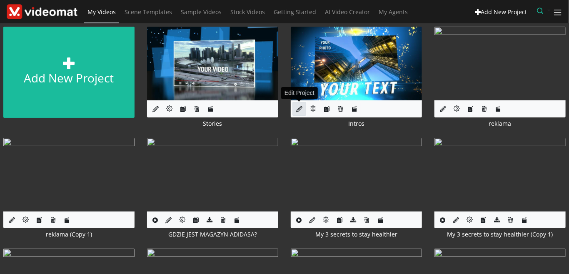
click at [304, 108] on link at bounding box center [299, 109] width 14 height 14
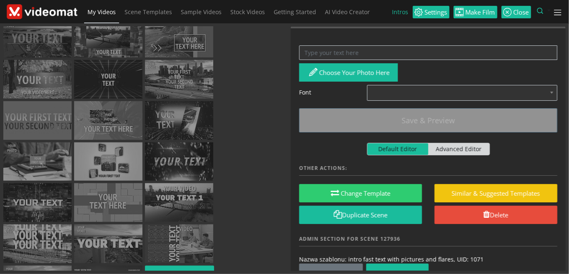
scroll to position [266, 0]
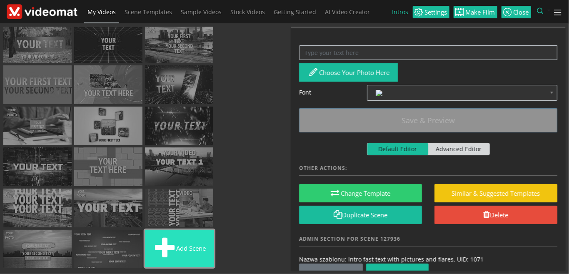
click at [177, 251] on button "Add scene" at bounding box center [179, 248] width 69 height 37
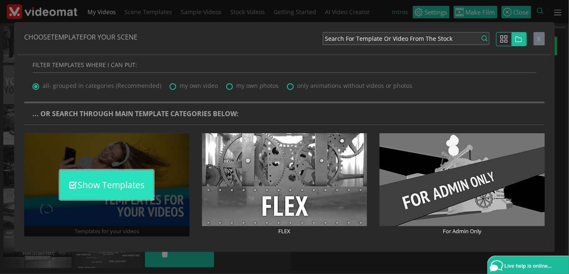
click at [129, 186] on button "Show Templates" at bounding box center [106, 184] width 93 height 29
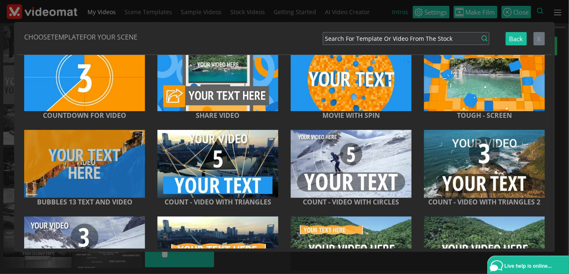
scroll to position [1105, 0]
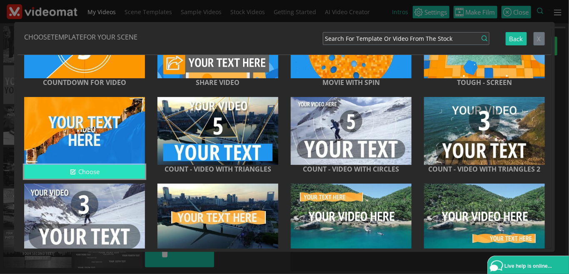
click at [79, 174] on button "Choose" at bounding box center [84, 172] width 121 height 14
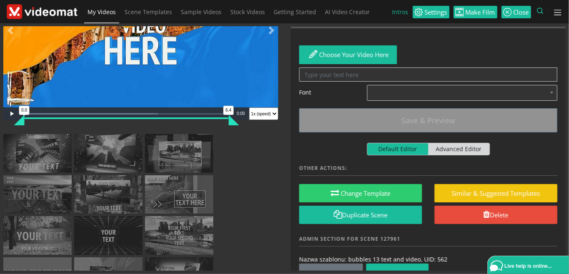
scroll to position [0, 0]
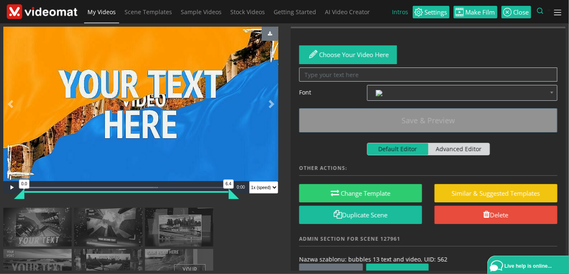
click at [94, 7] on link "My Videos" at bounding box center [101, 12] width 35 height 24
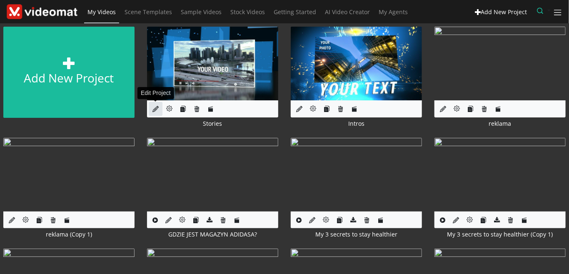
click at [156, 112] on icon at bounding box center [155, 109] width 6 height 6
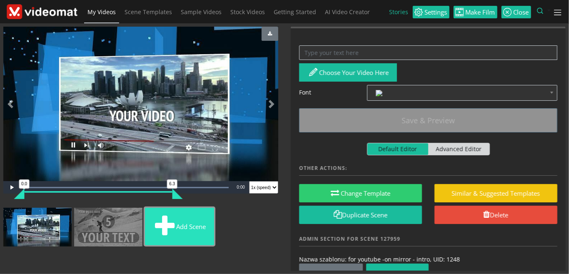
click at [179, 234] on button "Add scene" at bounding box center [179, 226] width 69 height 37
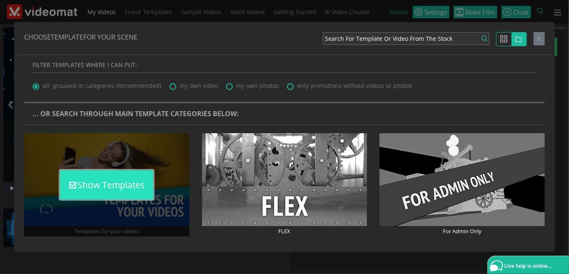
click at [132, 181] on button "Show Templates" at bounding box center [106, 184] width 93 height 29
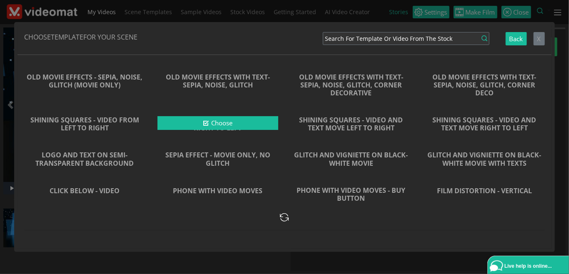
scroll to position [4768, 0]
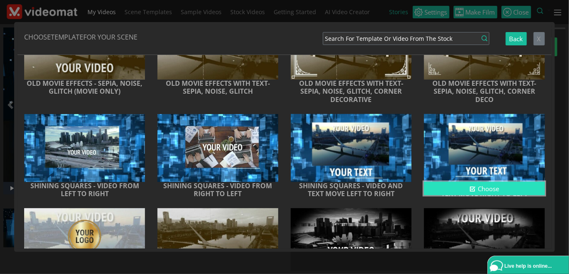
click at [473, 192] on icon "button" at bounding box center [472, 189] width 6 height 6
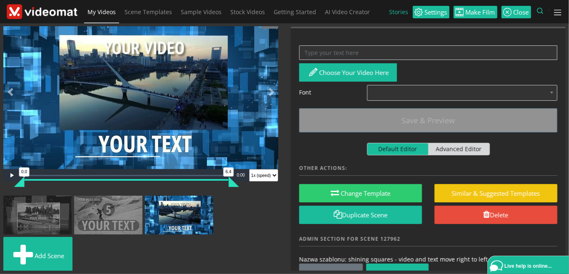
scroll to position [19, 0]
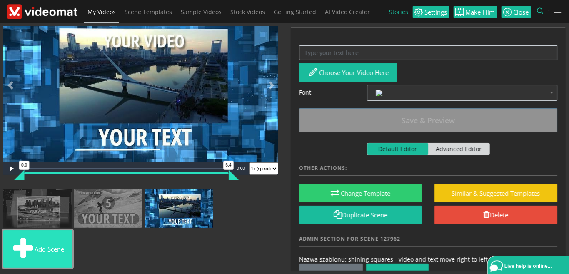
click at [68, 248] on button "Add scene" at bounding box center [37, 248] width 69 height 37
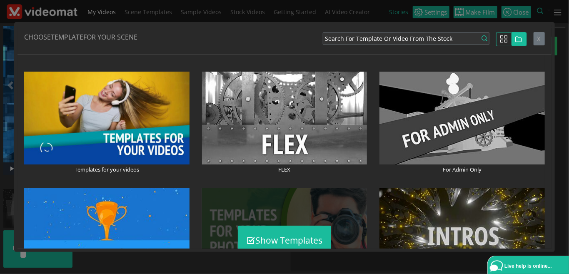
scroll to position [96, 0]
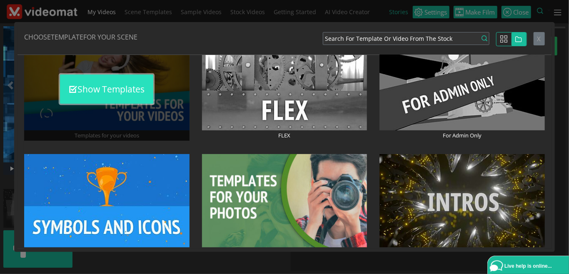
click at [126, 90] on button "Show Templates" at bounding box center [106, 89] width 93 height 29
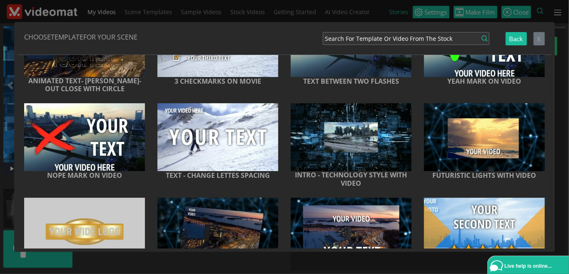
scroll to position [5625, 0]
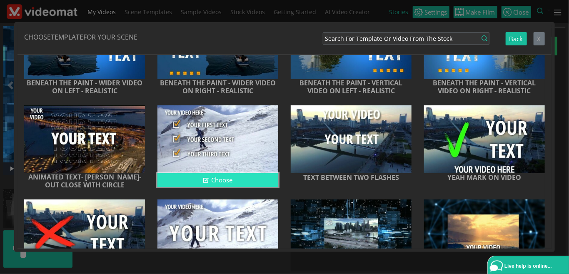
click at [220, 186] on button "Choose" at bounding box center [217, 180] width 121 height 14
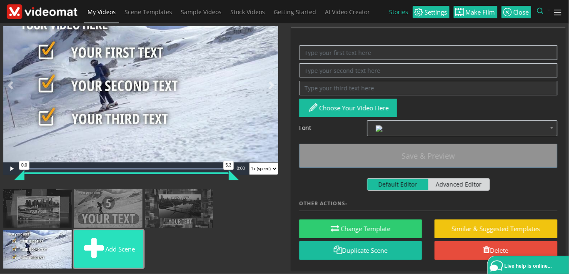
click at [113, 246] on button "Add scene" at bounding box center [108, 248] width 69 height 37
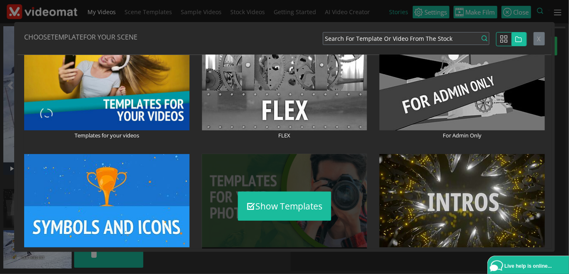
scroll to position [288, 0]
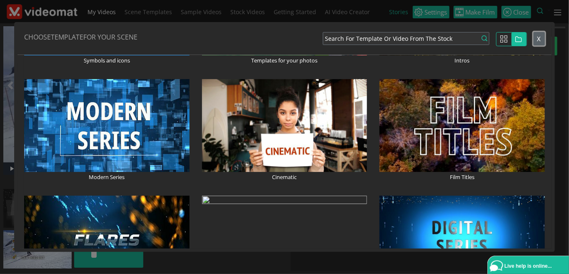
click at [543, 39] on button "X" at bounding box center [539, 39] width 11 height 14
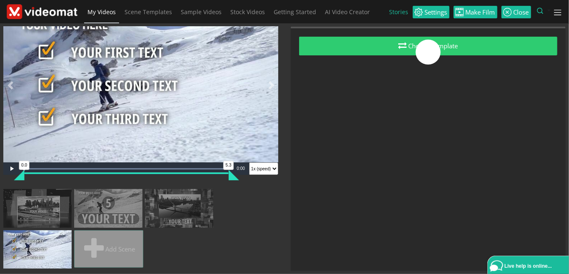
click at [112, 14] on span "My Videos" at bounding box center [101, 12] width 28 height 8
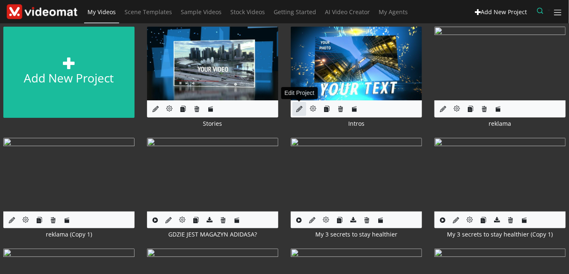
click at [296, 107] on icon at bounding box center [299, 109] width 6 height 6
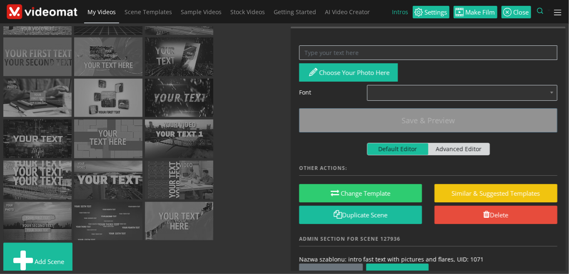
scroll to position [307, 0]
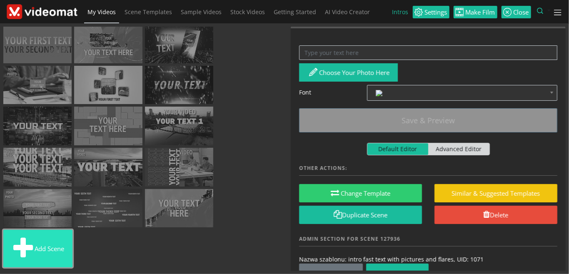
click at [46, 245] on button "Add scene" at bounding box center [37, 248] width 69 height 37
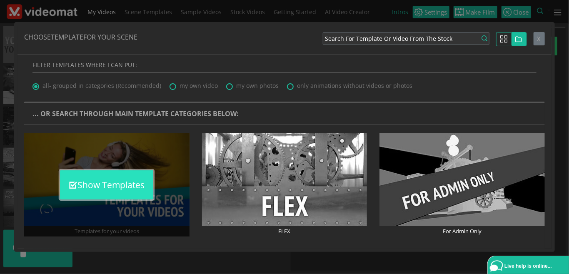
click at [137, 196] on button "Show Templates" at bounding box center [106, 184] width 93 height 29
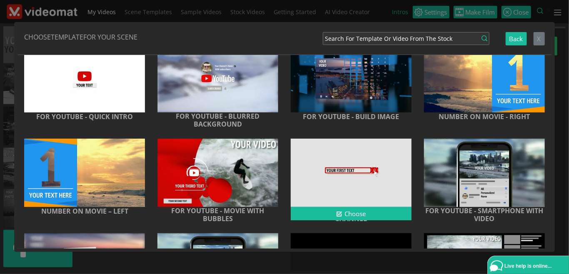
scroll to position [4392, 0]
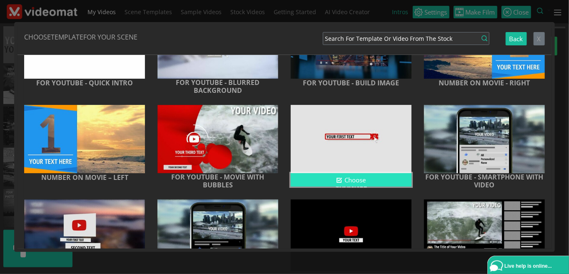
click at [366, 186] on button "Choose" at bounding box center [351, 180] width 121 height 14
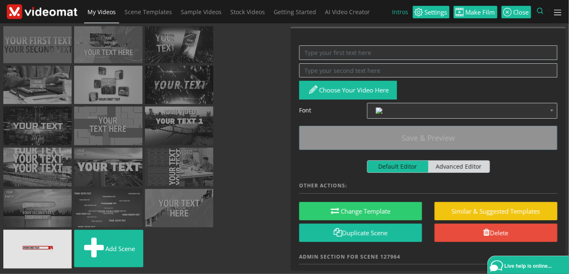
click at [91, 7] on link "My Videos" at bounding box center [101, 12] width 35 height 24
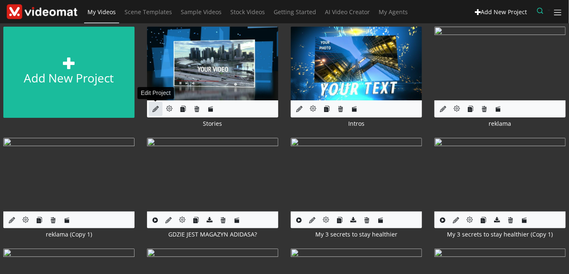
click at [155, 111] on icon at bounding box center [155, 109] width 6 height 6
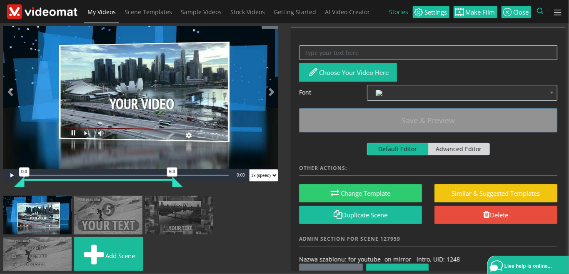
scroll to position [20, 0]
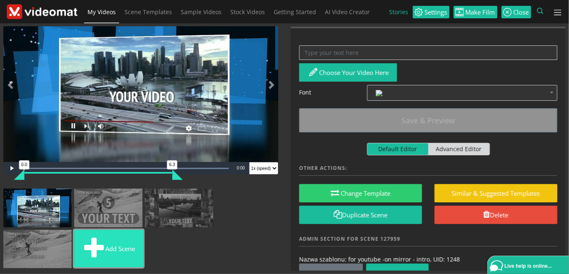
click at [127, 242] on button "Add scene" at bounding box center [108, 248] width 69 height 37
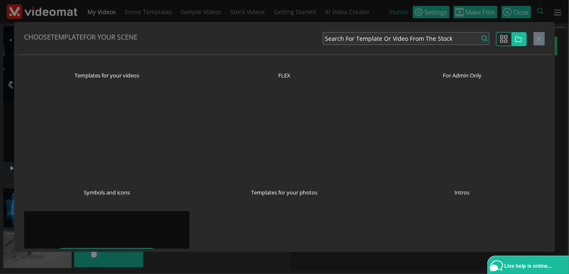
scroll to position [0, 0]
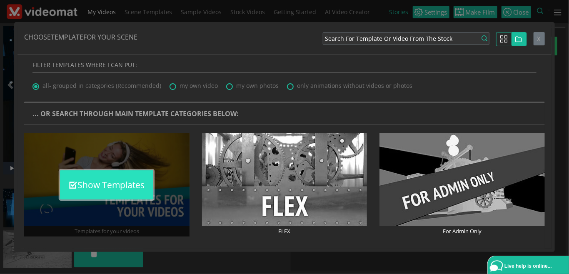
click at [110, 187] on button "Show Templates" at bounding box center [106, 184] width 93 height 29
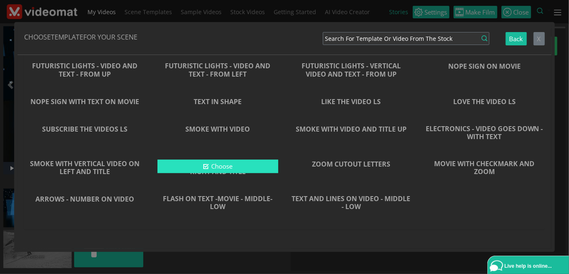
scroll to position [6267, 0]
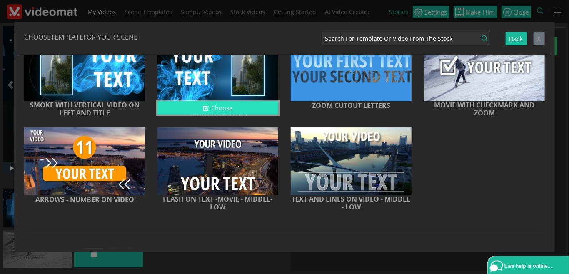
click at [207, 109] on icon "button" at bounding box center [206, 108] width 6 height 6
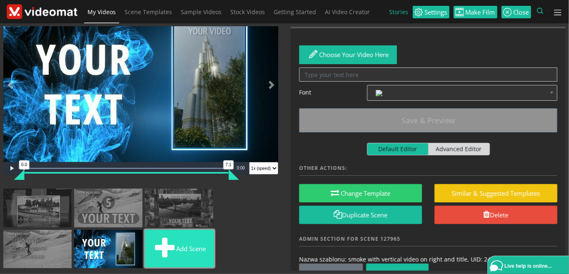
click at [201, 233] on button "Add scene" at bounding box center [179, 248] width 69 height 37
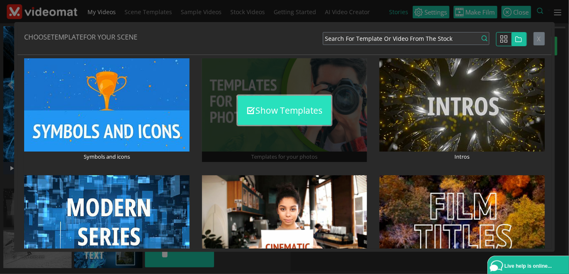
click at [265, 107] on button "Show Templates" at bounding box center [284, 110] width 93 height 29
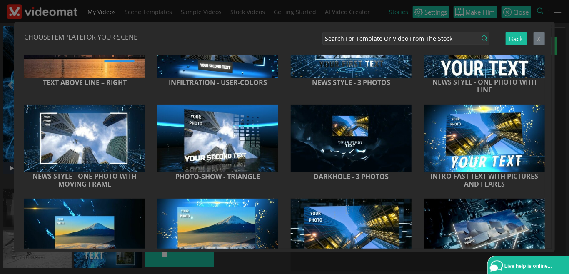
scroll to position [192, 0]
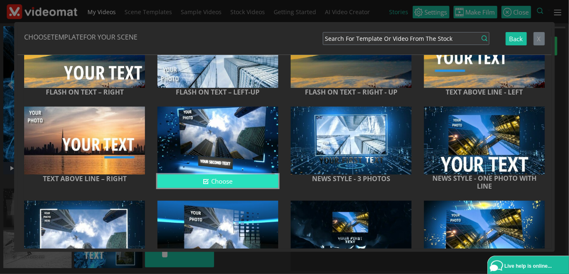
click at [253, 187] on button "Choose" at bounding box center [217, 182] width 121 height 14
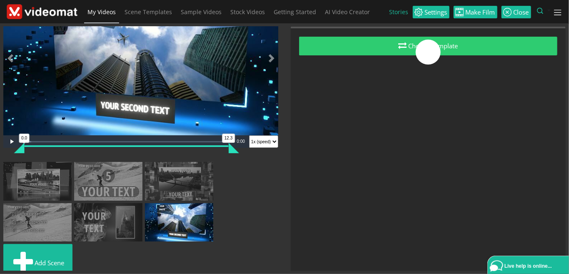
scroll to position [60, 0]
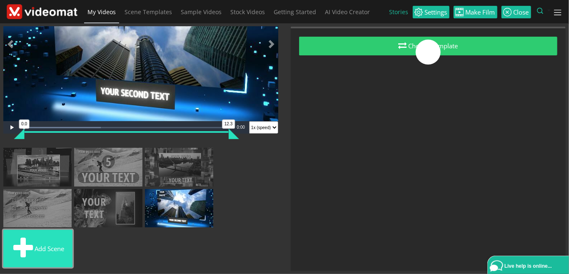
click at [63, 257] on button "Add scene" at bounding box center [37, 248] width 69 height 37
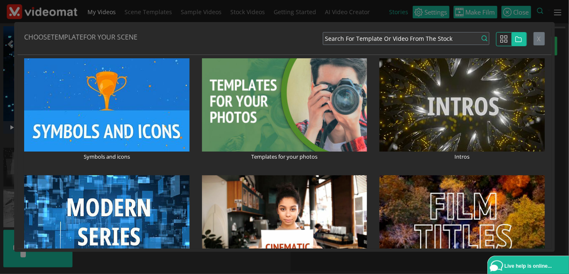
scroll to position [96, 0]
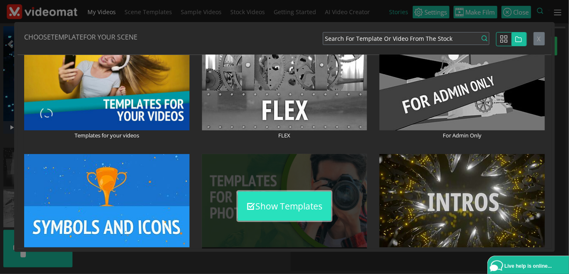
click at [289, 204] on button "Show Templates" at bounding box center [284, 206] width 93 height 29
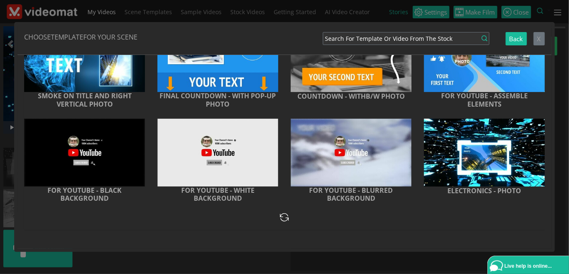
scroll to position [5934, 0]
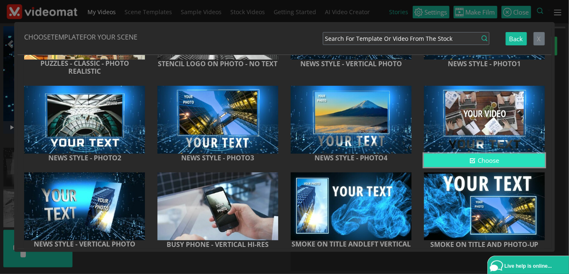
click at [450, 167] on button "Choose" at bounding box center [484, 161] width 121 height 14
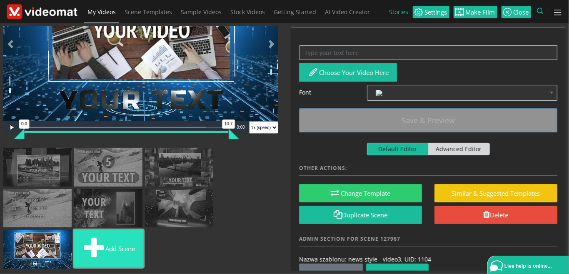
click at [125, 237] on button "Add scene" at bounding box center [108, 248] width 69 height 37
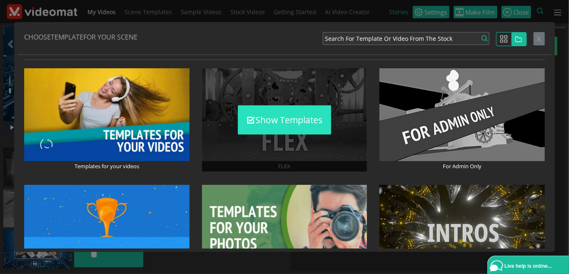
scroll to position [96, 0]
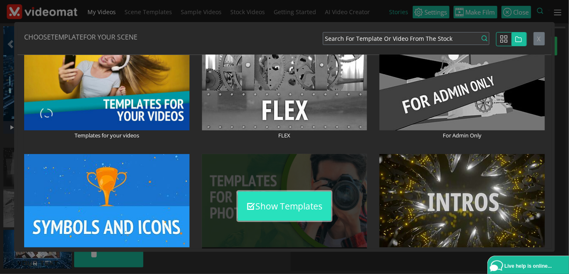
click at [265, 198] on button "Show Templates" at bounding box center [284, 206] width 93 height 29
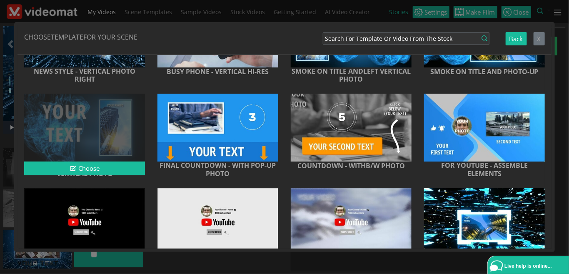
scroll to position [6126, 0]
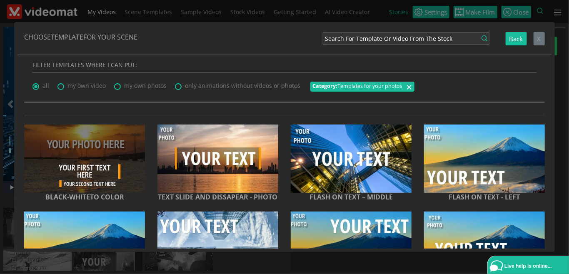
scroll to position [6126, 0]
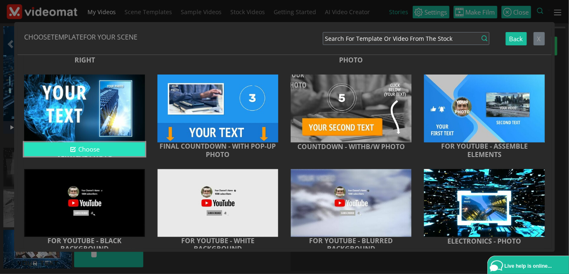
click at [94, 156] on button "Choose" at bounding box center [84, 149] width 121 height 14
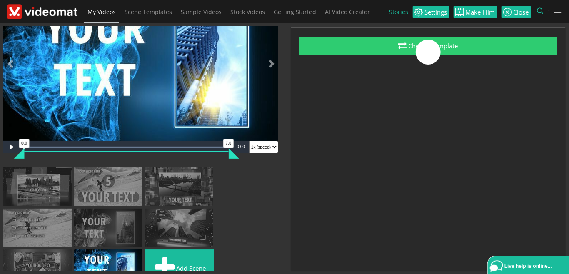
scroll to position [60, 0]
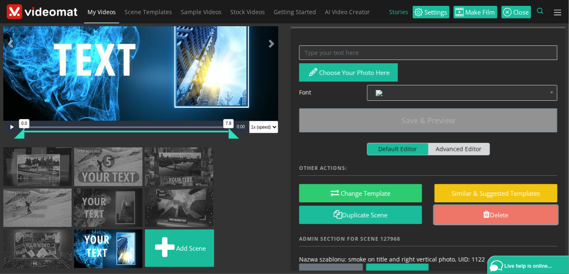
click at [469, 220] on link "Delete" at bounding box center [495, 215] width 123 height 19
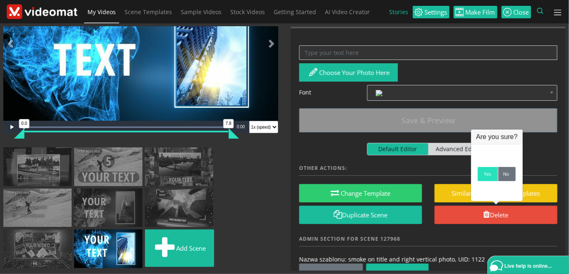
click at [481, 177] on link "Yes" at bounding box center [488, 174] width 20 height 14
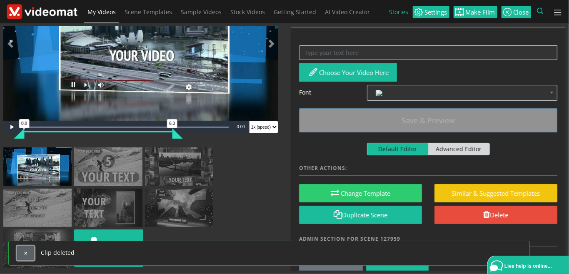
click at [30, 252] on button "button" at bounding box center [25, 253] width 17 height 14
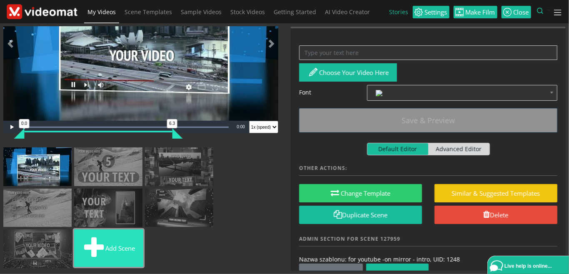
click at [104, 244] on span at bounding box center [93, 248] width 23 height 28
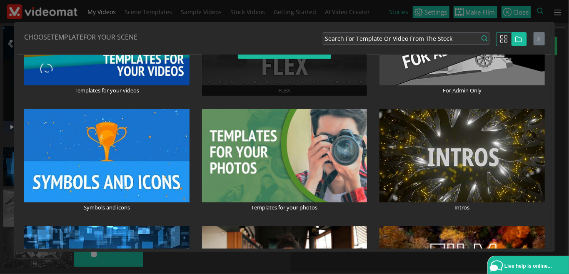
scroll to position [96, 0]
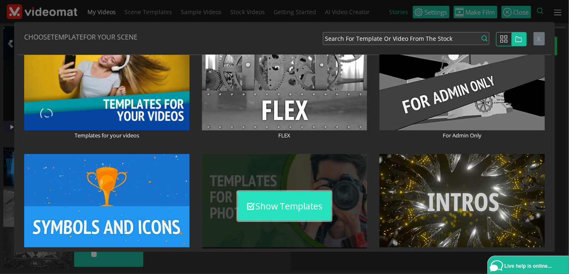
click at [283, 207] on button "Show Templates" at bounding box center [284, 206] width 93 height 29
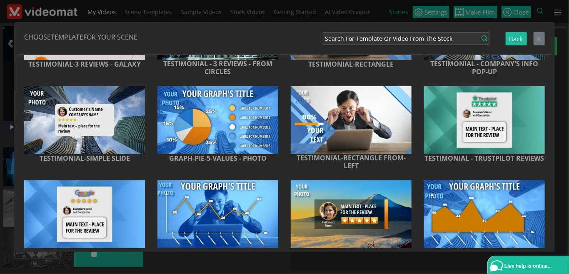
scroll to position [7239, 0]
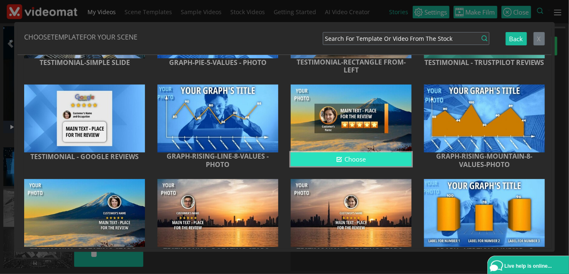
click at [353, 166] on button "Choose" at bounding box center [351, 159] width 121 height 14
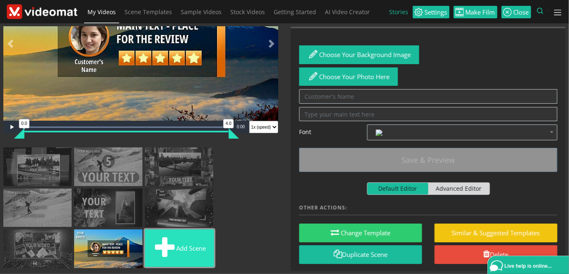
click at [197, 247] on button "Add scene" at bounding box center [179, 248] width 69 height 37
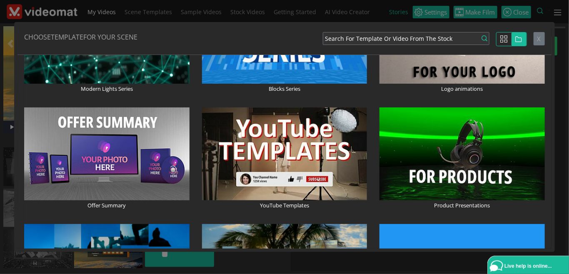
scroll to position [768, 0]
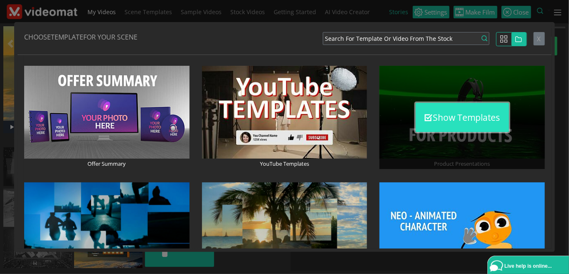
click at [468, 124] on button "Show Templates" at bounding box center [462, 117] width 93 height 29
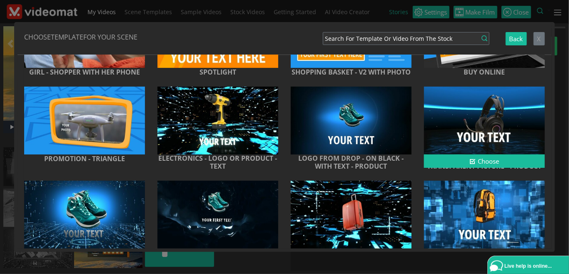
scroll to position [96, 0]
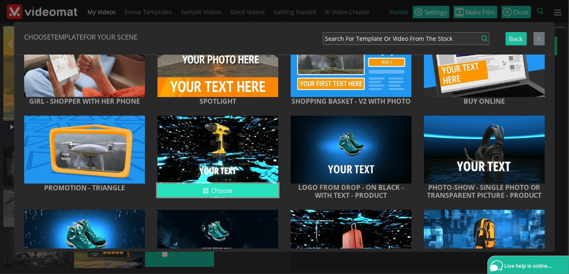
click at [250, 195] on button "Choose" at bounding box center [217, 191] width 121 height 14
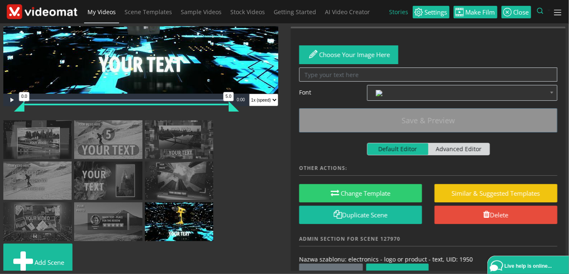
scroll to position [101, 0]
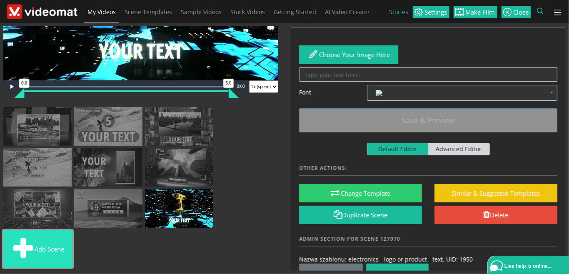
click at [44, 247] on button "Add scene" at bounding box center [37, 248] width 69 height 37
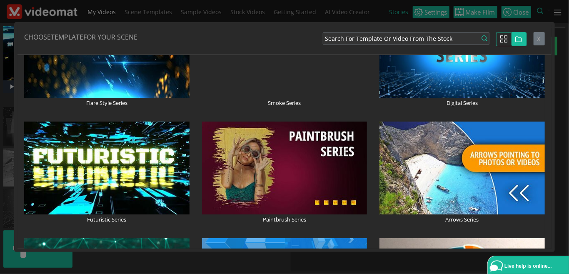
scroll to position [480, 0]
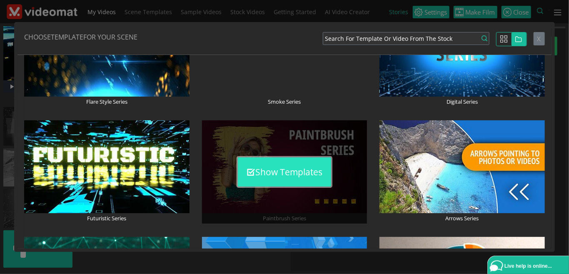
click at [281, 167] on button "Show Templates" at bounding box center [284, 171] width 93 height 29
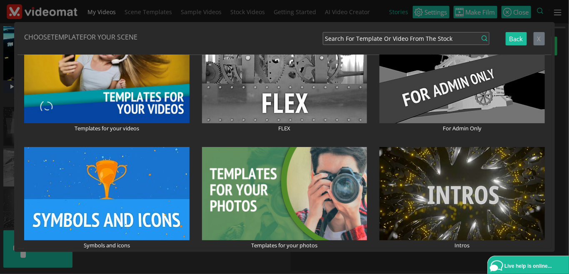
scroll to position [0, 0]
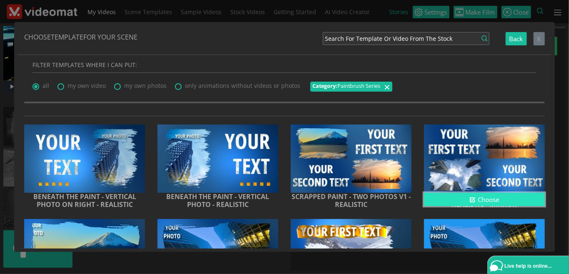
click at [467, 197] on button "Choose" at bounding box center [484, 200] width 121 height 14
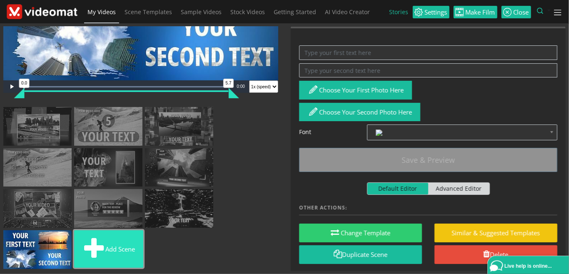
click at [116, 251] on button "Add scene" at bounding box center [108, 248] width 69 height 37
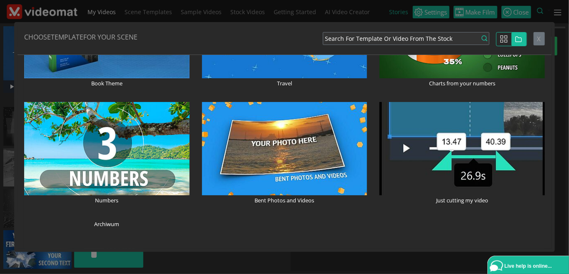
scroll to position [2015, 0]
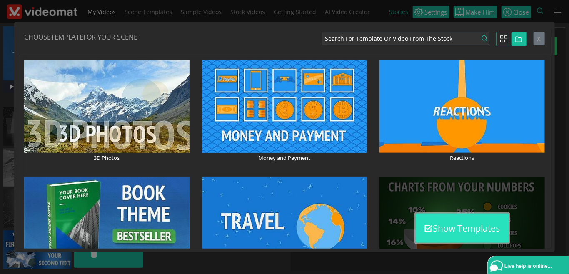
click at [477, 229] on button "Show Templates" at bounding box center [462, 228] width 93 height 29
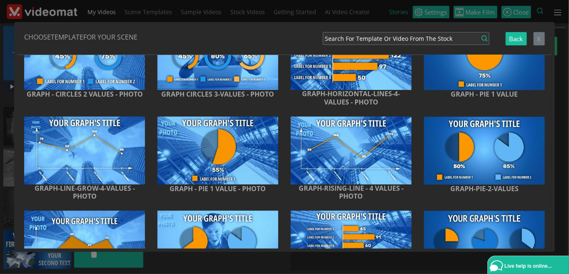
scroll to position [945, 0]
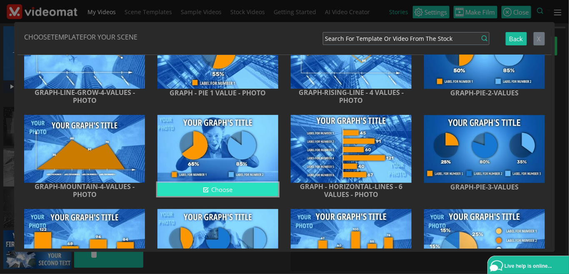
click at [207, 191] on icon "button" at bounding box center [206, 190] width 6 height 6
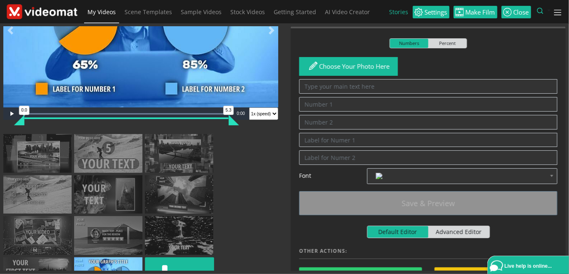
scroll to position [102, 0]
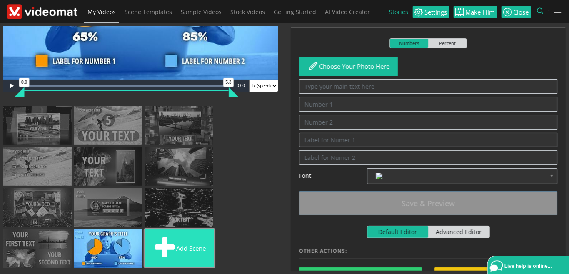
click at [187, 249] on button "Add scene" at bounding box center [179, 248] width 69 height 37
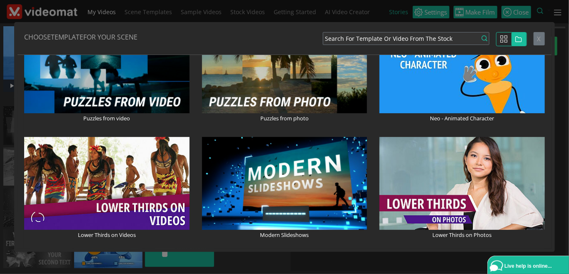
scroll to position [960, 0]
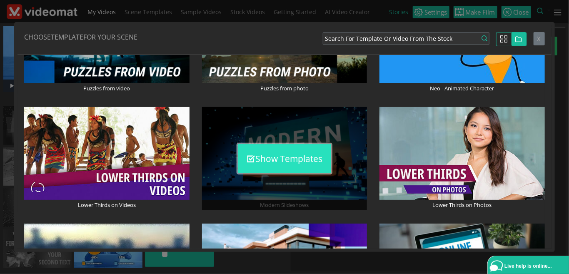
click at [288, 161] on button "Show Templates" at bounding box center [284, 158] width 93 height 29
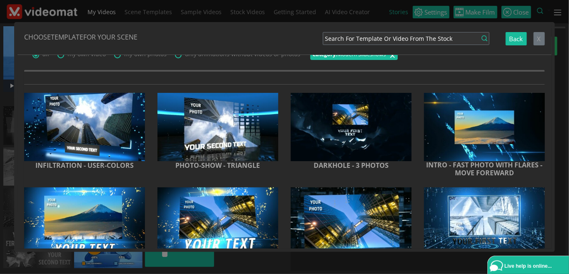
scroll to position [0, 0]
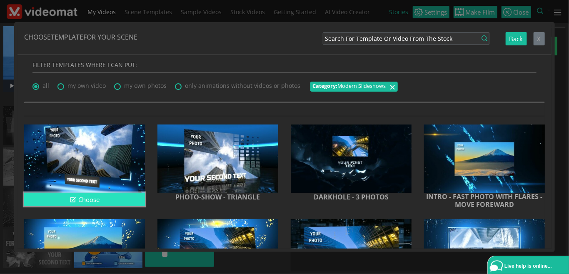
click at [118, 196] on button "Choose" at bounding box center [84, 200] width 121 height 14
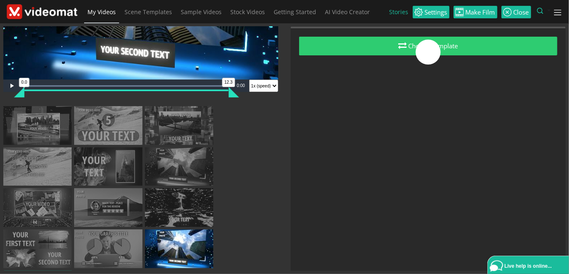
scroll to position [142, 0]
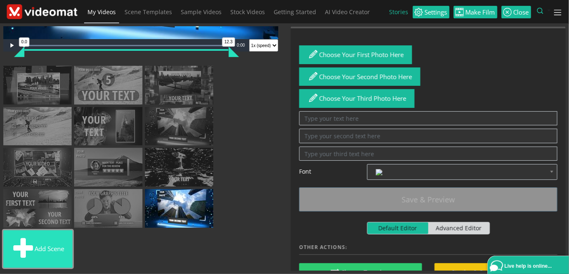
click at [53, 247] on button "Add scene" at bounding box center [37, 248] width 69 height 37
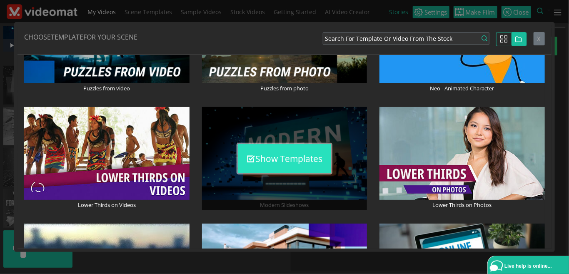
click at [294, 150] on button "Show Templates" at bounding box center [284, 158] width 93 height 29
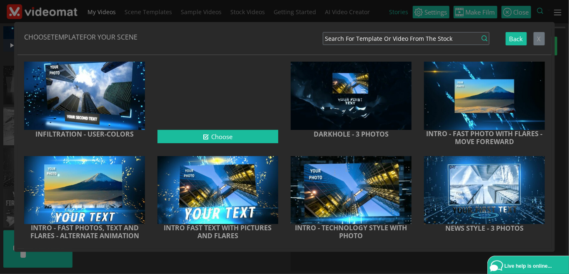
scroll to position [96, 0]
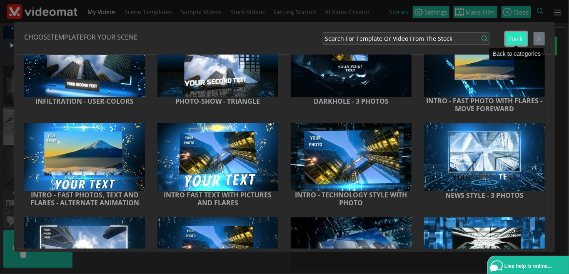
click at [512, 42] on button "Back" at bounding box center [516, 39] width 21 height 14
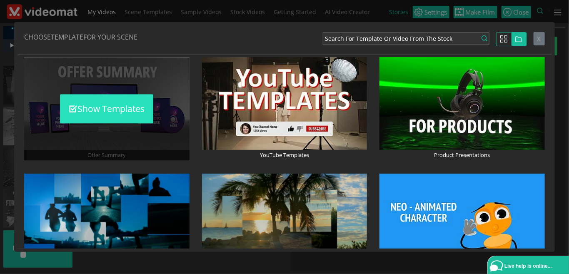
scroll to position [872, 0]
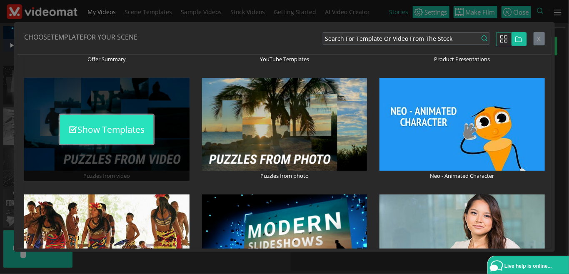
click at [119, 140] on button "Show Templates" at bounding box center [106, 129] width 93 height 29
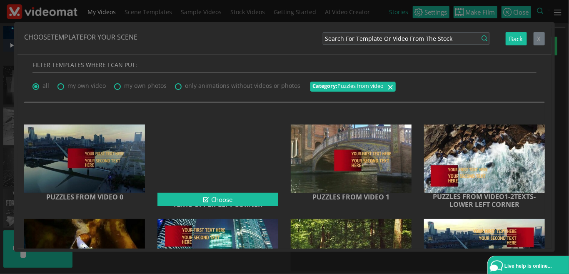
scroll to position [96, 0]
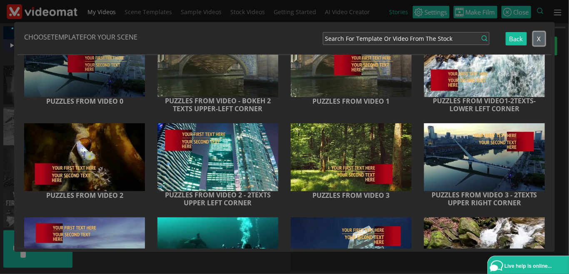
click at [544, 40] on button "X" at bounding box center [539, 39] width 11 height 14
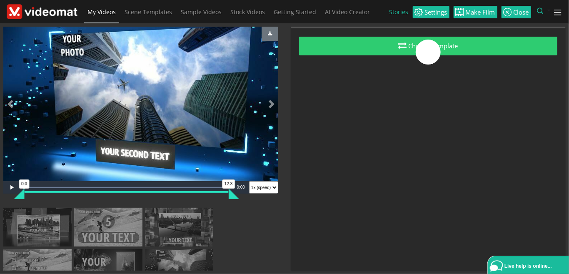
scroll to position [142, 0]
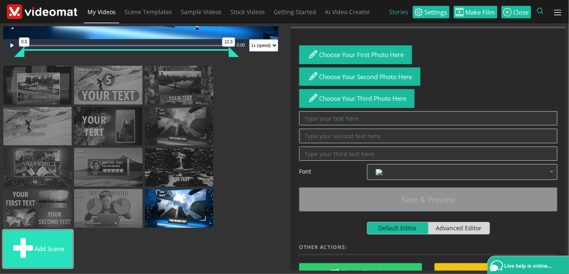
click at [56, 240] on button "Add scene" at bounding box center [37, 248] width 69 height 37
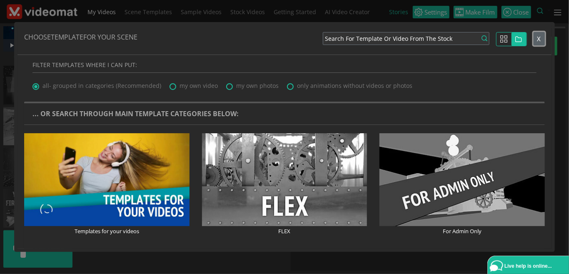
click at [539, 42] on span "X" at bounding box center [539, 39] width 4 height 8
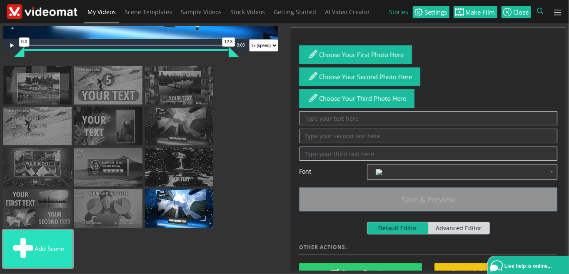
click at [24, 252] on span at bounding box center [23, 249] width 23 height 28
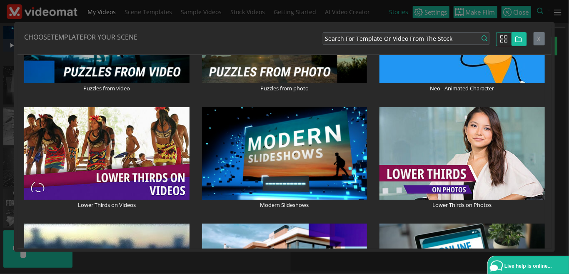
scroll to position [863, 0]
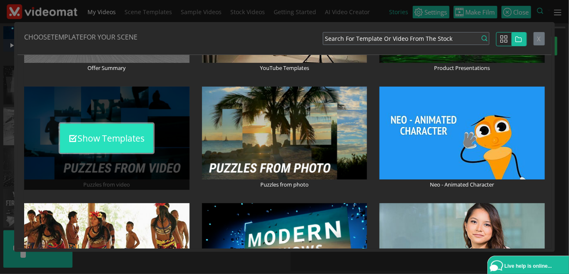
click at [114, 139] on button "Show Templates" at bounding box center [106, 138] width 93 height 29
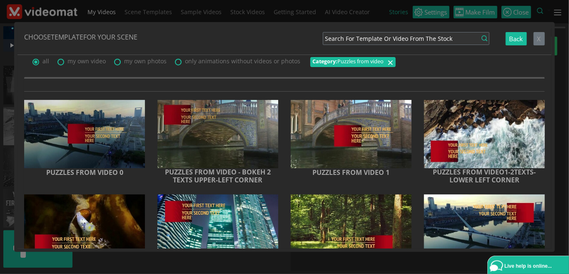
scroll to position [0, 0]
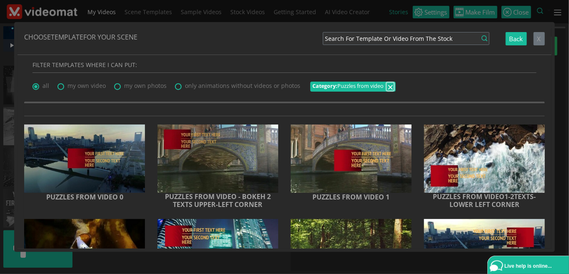
click at [387, 87] on span "×" at bounding box center [390, 87] width 6 height 14
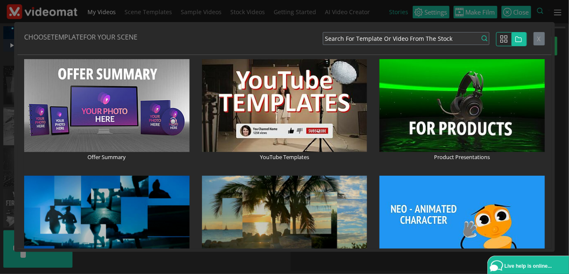
scroll to position [768, 0]
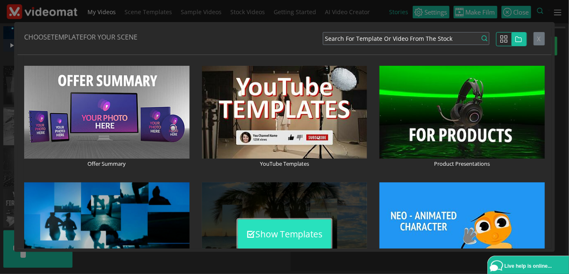
click at [296, 229] on button "Show Templates" at bounding box center [284, 234] width 93 height 29
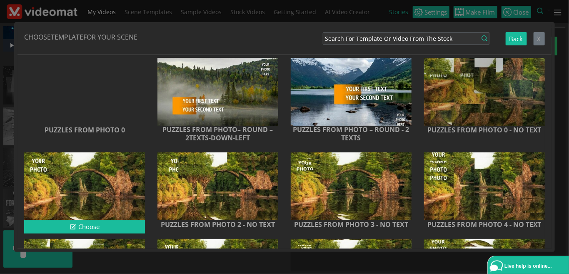
scroll to position [727, 0]
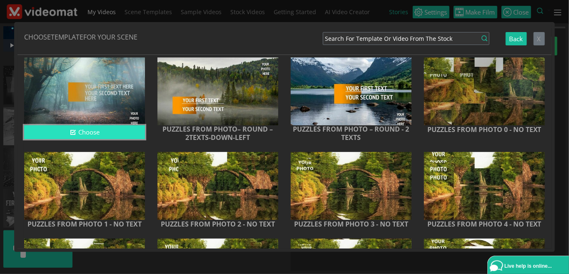
click at [100, 135] on button "Choose" at bounding box center [84, 132] width 121 height 14
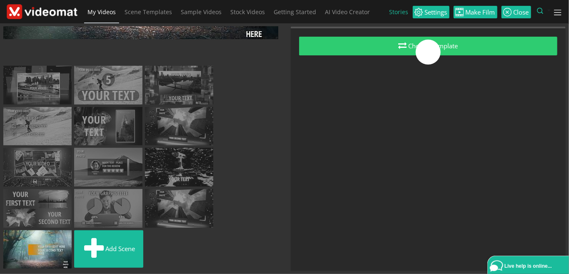
scroll to position [123, 0]
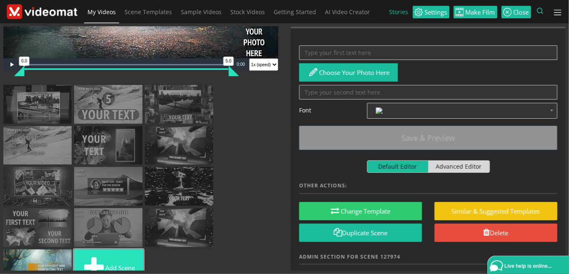
click at [114, 257] on button "Add scene" at bounding box center [108, 268] width 69 height 37
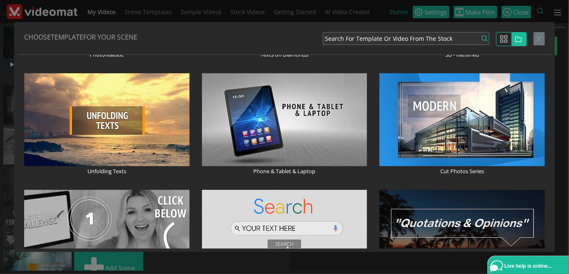
scroll to position [1440, 0]
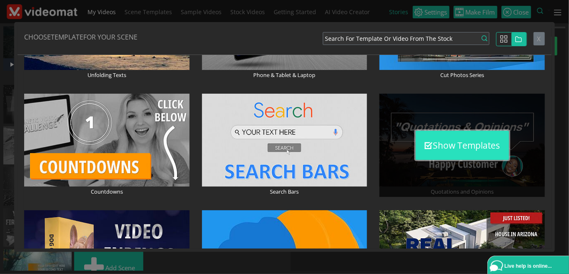
click at [452, 152] on button "Show Templates" at bounding box center [462, 145] width 93 height 29
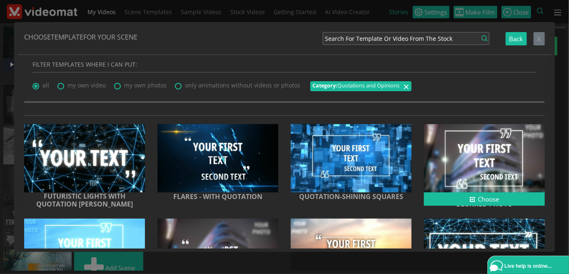
scroll to position [0, 0]
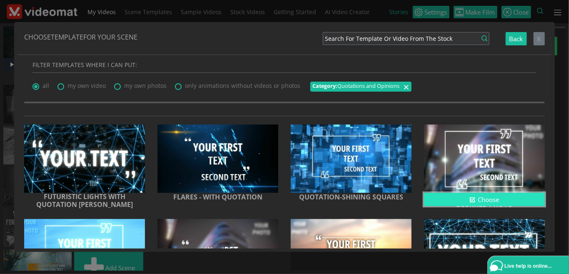
click at [484, 198] on button "Choose" at bounding box center [484, 200] width 121 height 14
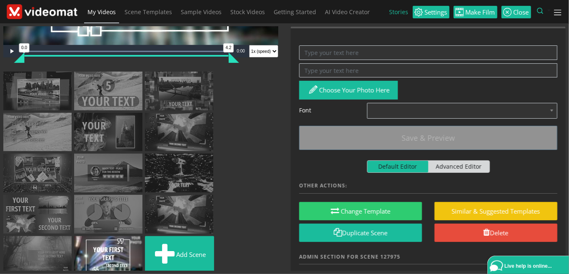
scroll to position [143, 0]
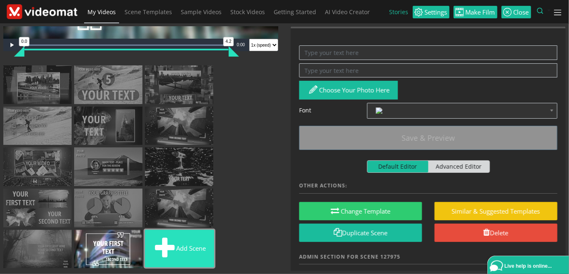
click at [174, 247] on span at bounding box center [164, 249] width 23 height 28
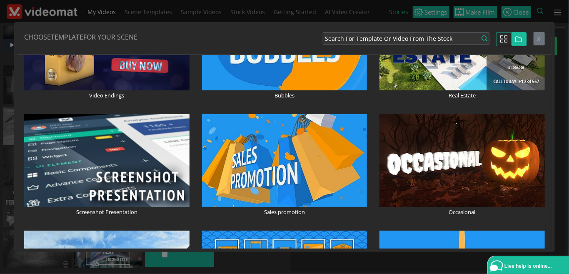
scroll to position [1652, 0]
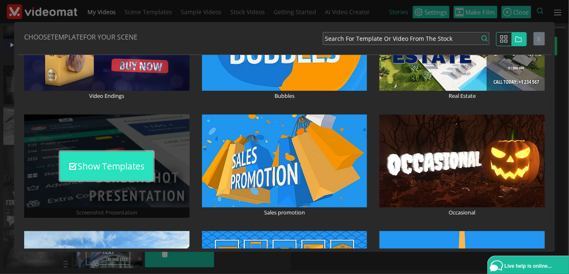
click at [127, 165] on button "Show Templates" at bounding box center [106, 166] width 93 height 29
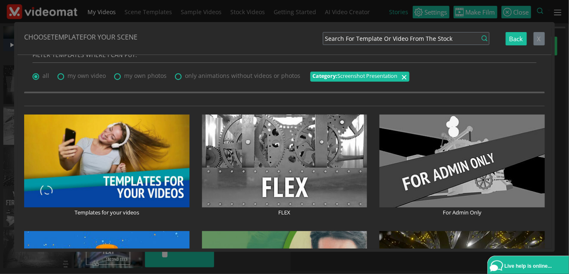
scroll to position [0, 0]
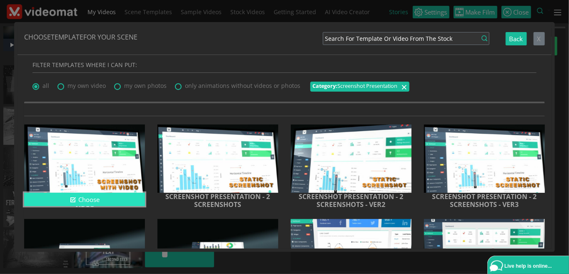
click at [68, 198] on button "Choose" at bounding box center [84, 200] width 121 height 14
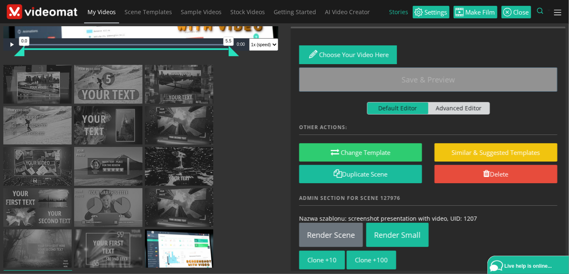
scroll to position [183, 0]
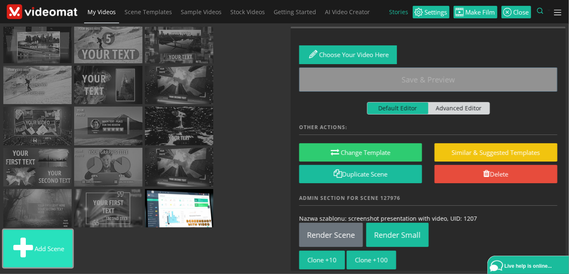
click at [51, 246] on button "Add scene" at bounding box center [37, 248] width 69 height 37
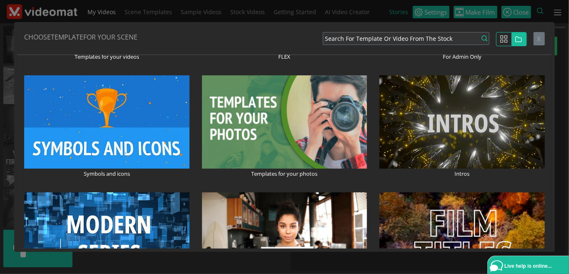
scroll to position [192, 0]
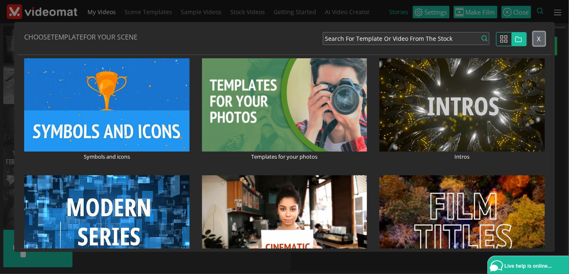
click at [539, 40] on span "X" at bounding box center [539, 39] width 4 height 8
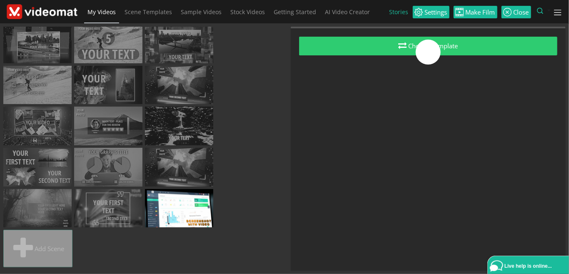
scroll to position [0, 0]
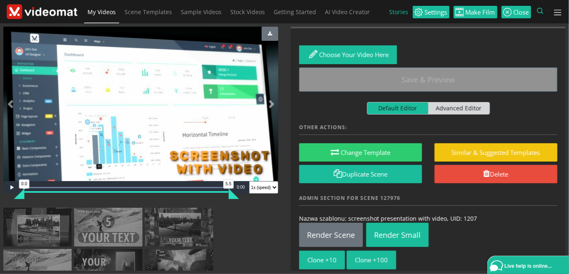
click at [62, 11] on img at bounding box center [42, 11] width 71 height 15
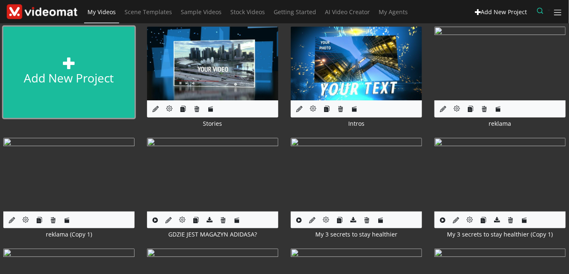
click at [71, 81] on link "Add new project" at bounding box center [68, 72] width 131 height 91
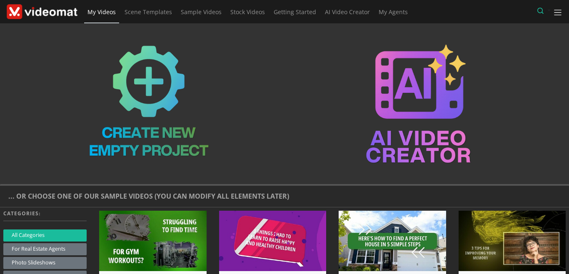
click at [151, 102] on link "Create" at bounding box center [151, 102] width 0 height 0
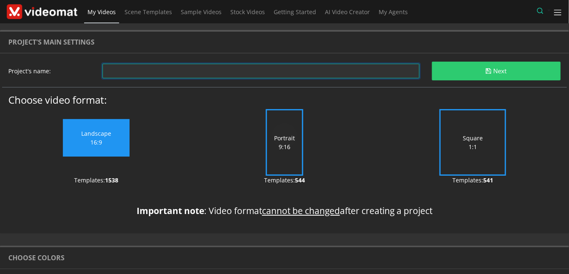
click at [142, 70] on input "text" at bounding box center [260, 71] width 317 height 15
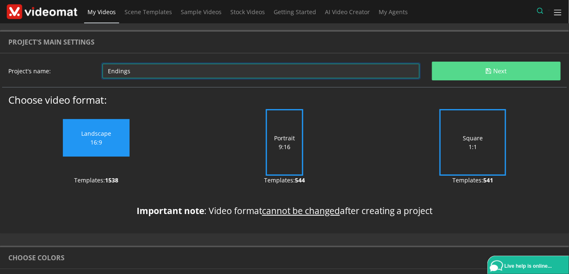
type input "Endings"
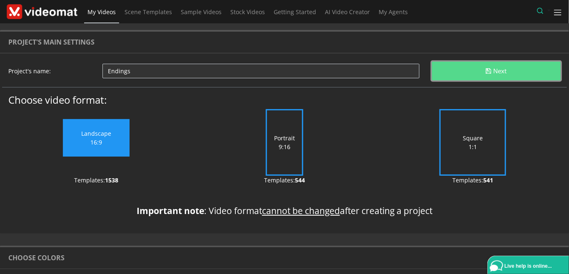
click at [498, 74] on button "Next" at bounding box center [496, 71] width 129 height 19
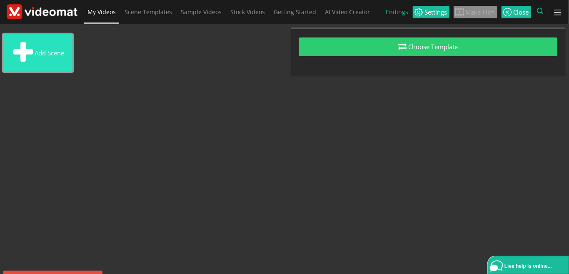
click at [39, 60] on button "Add scene" at bounding box center [37, 52] width 69 height 37
